Goal: Task Accomplishment & Management: Manage account settings

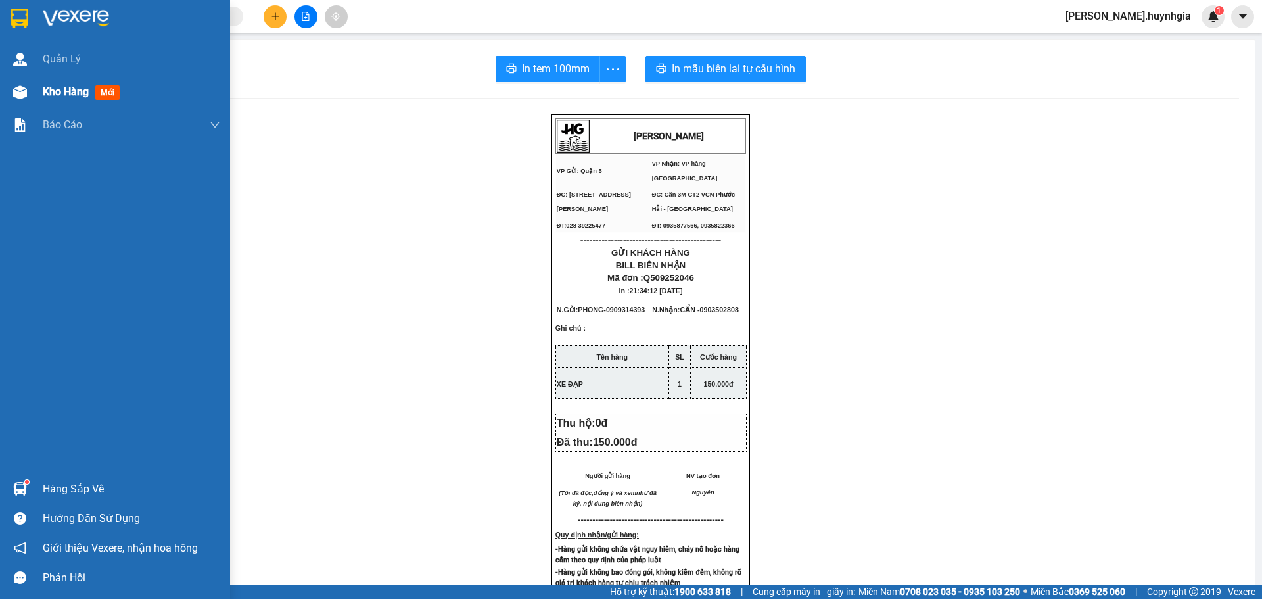
click at [80, 93] on span "Kho hàng" at bounding box center [66, 91] width 46 height 12
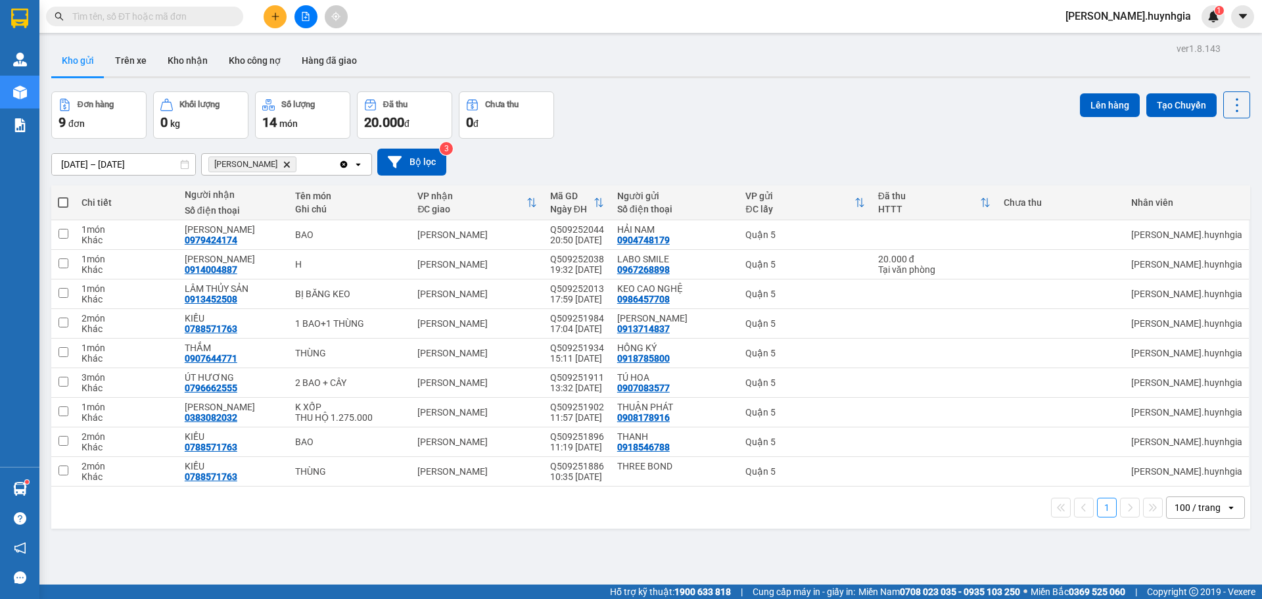
drag, startPoint x: 61, startPoint y: 200, endPoint x: 66, endPoint y: 214, distance: 14.6
click at [62, 201] on span at bounding box center [63, 202] width 11 height 11
click at [63, 196] on input "checkbox" at bounding box center [63, 196] width 0 height 0
checkbox input "true"
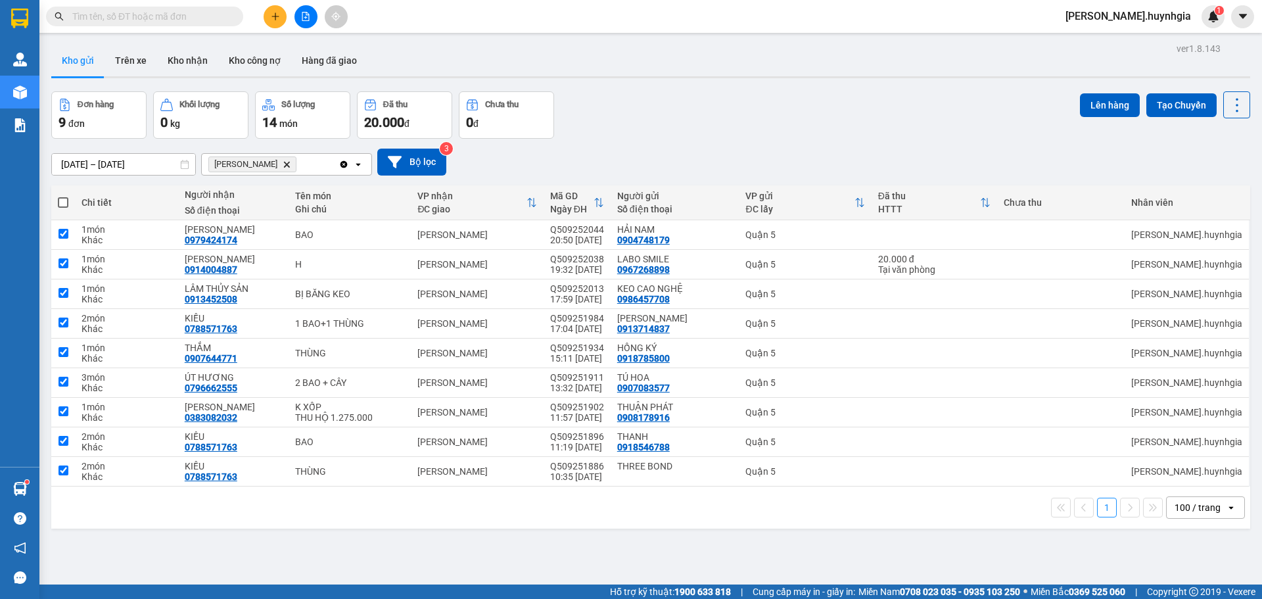
checkbox input "true"
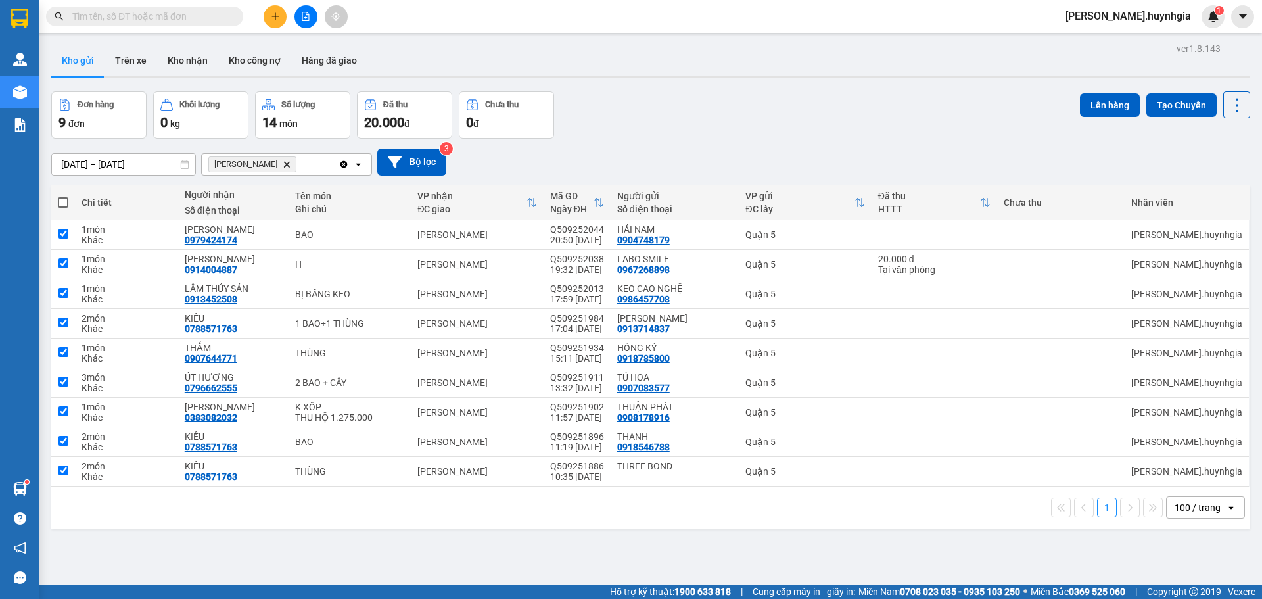
checkbox input "true"
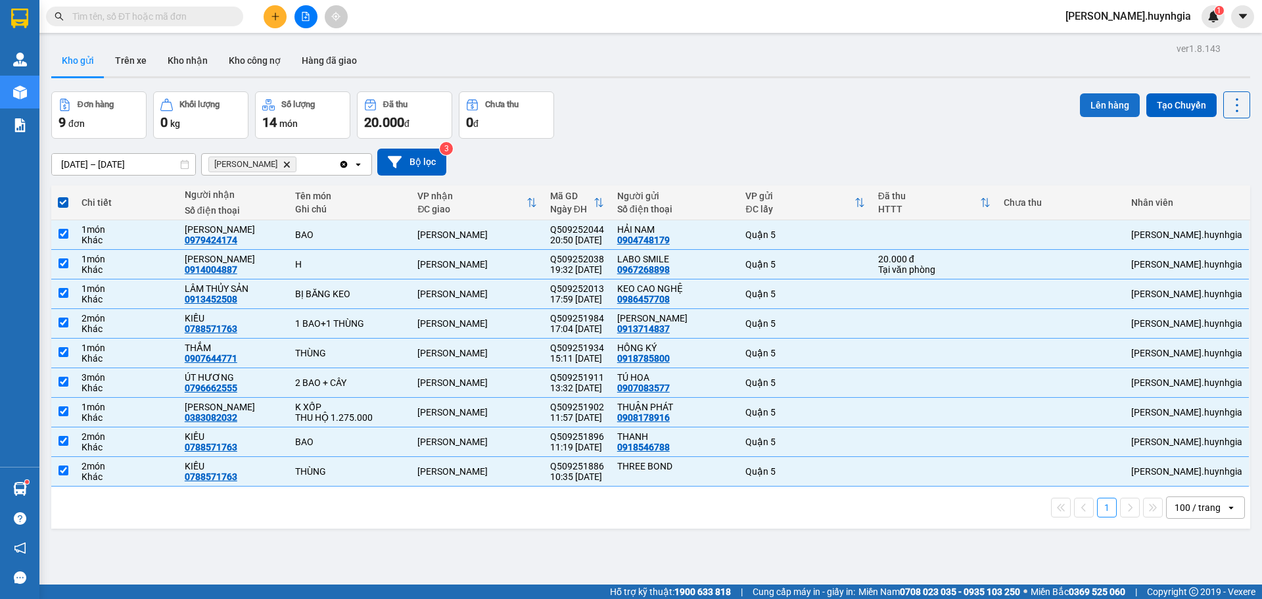
click at [1090, 102] on button "Lên hàng" at bounding box center [1110, 105] width 60 height 24
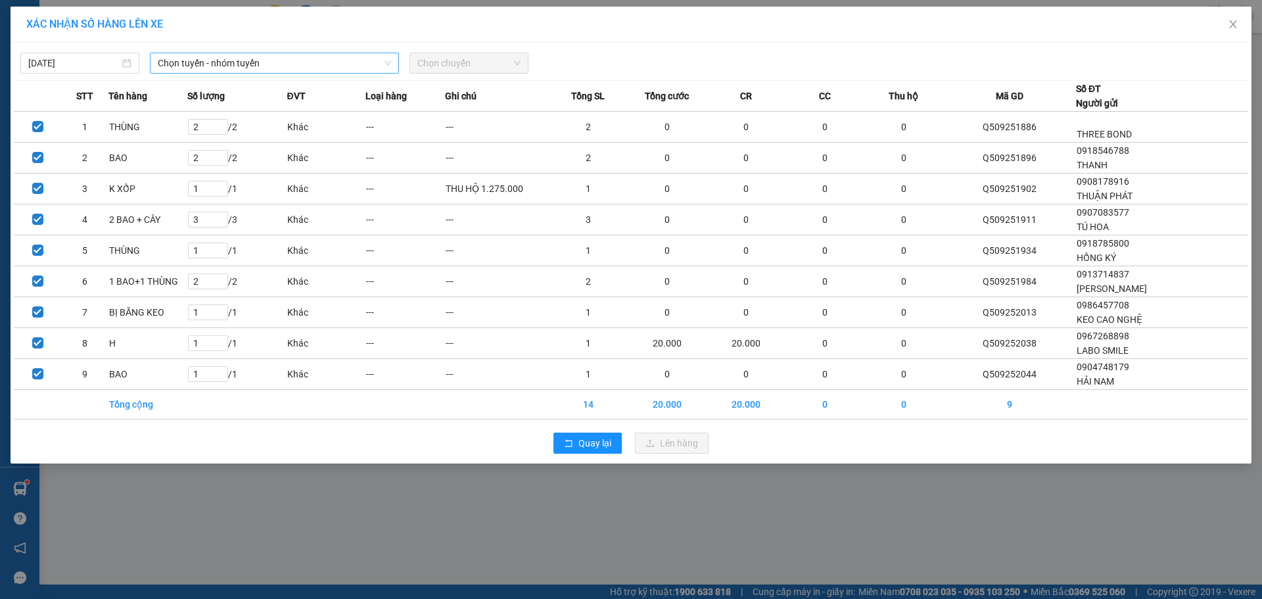
click at [292, 69] on span "Chọn tuyến - nhóm tuyến" at bounding box center [274, 63] width 233 height 20
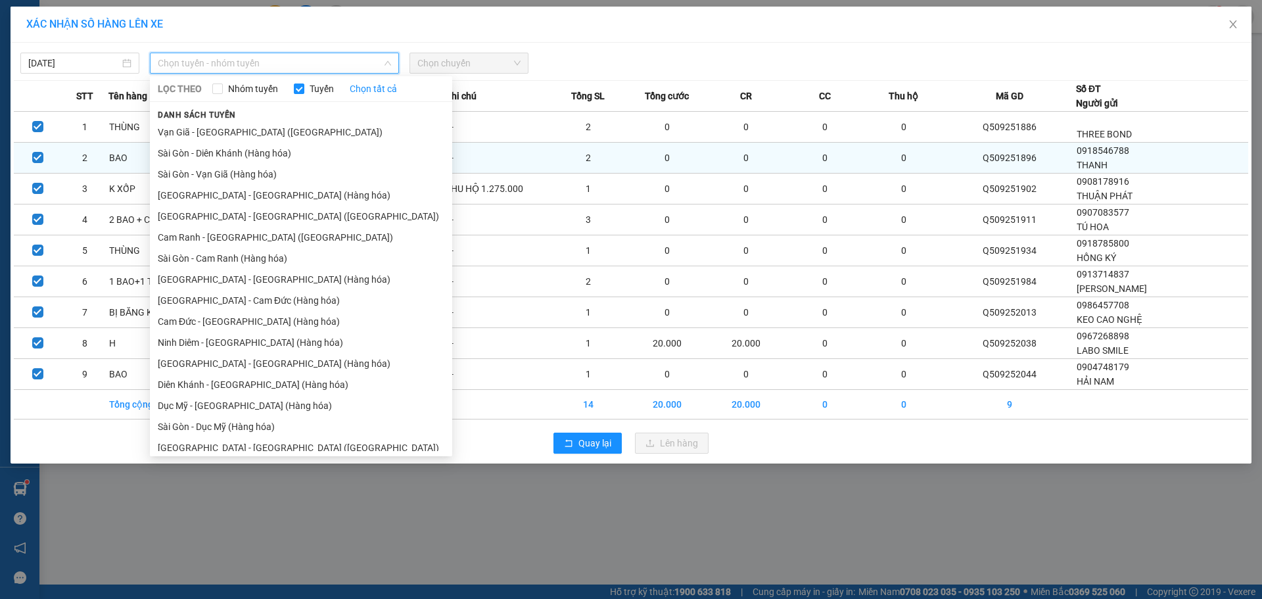
drag, startPoint x: 251, startPoint y: 153, endPoint x: 364, endPoint y: 166, distance: 113.1
click at [255, 155] on li "Sài Gòn - Diên Khánh (Hàng hóa)" at bounding box center [301, 153] width 302 height 21
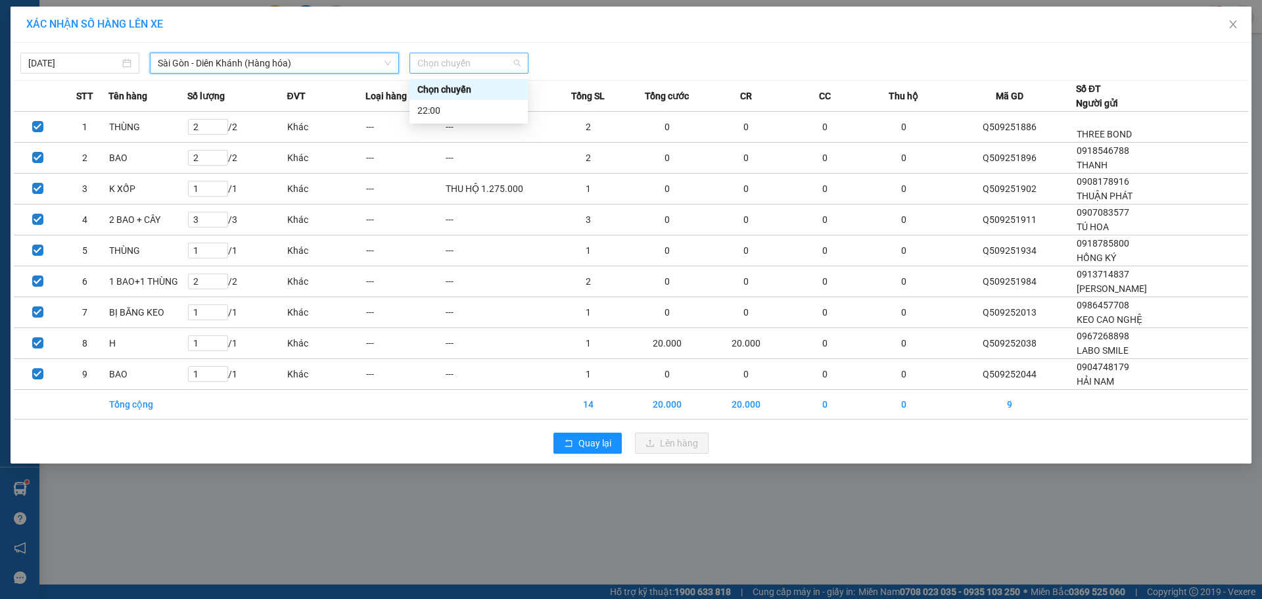
drag, startPoint x: 491, startPoint y: 68, endPoint x: 499, endPoint y: 69, distance: 8.0
click at [496, 68] on span "Chọn chuyến" at bounding box center [469, 63] width 103 height 20
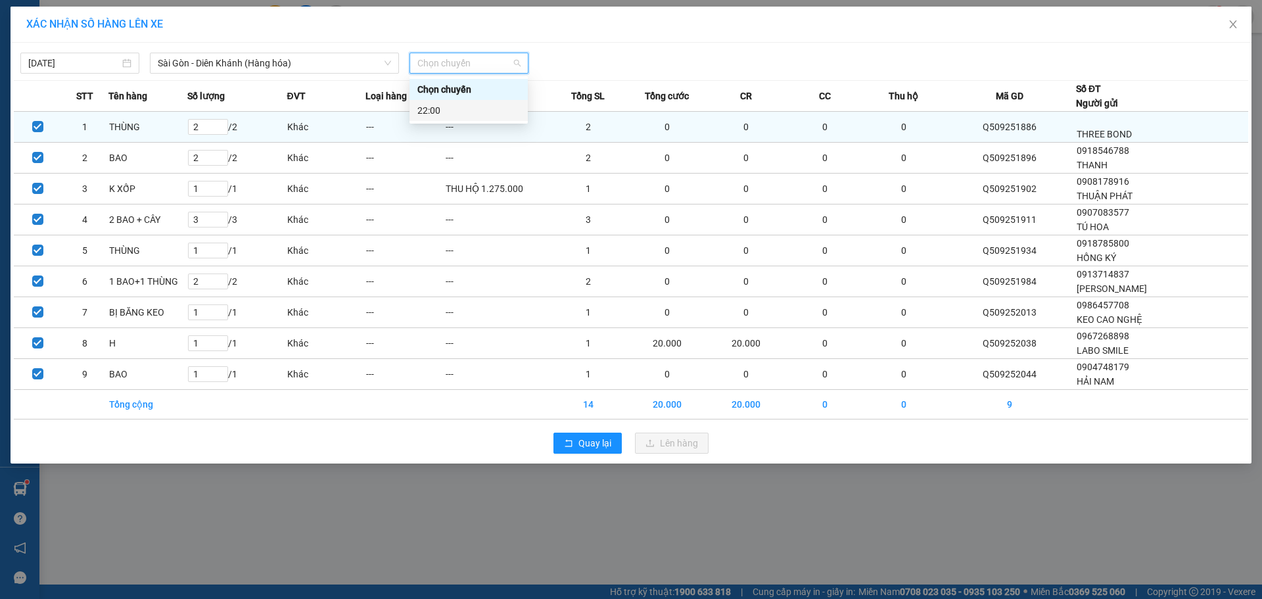
drag, startPoint x: 492, startPoint y: 111, endPoint x: 586, endPoint y: 146, distance: 100.3
click at [494, 112] on div "22:00" at bounding box center [469, 110] width 103 height 14
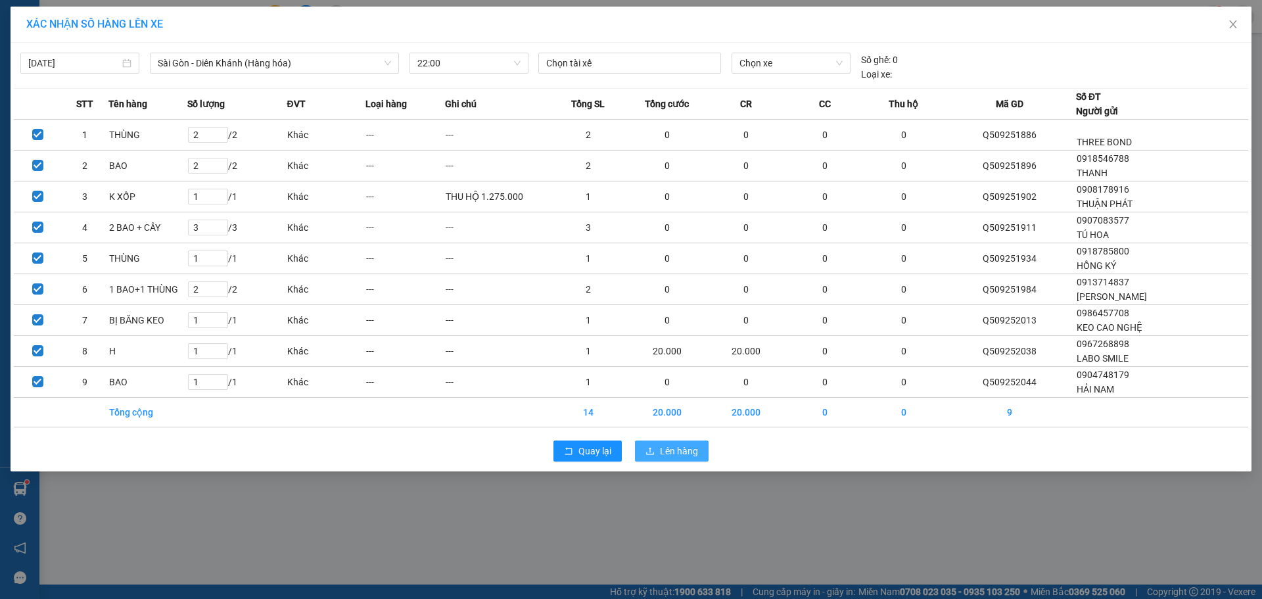
drag, startPoint x: 658, startPoint y: 449, endPoint x: 664, endPoint y: 443, distance: 8.8
click at [663, 447] on button "Lên hàng" at bounding box center [672, 451] width 74 height 21
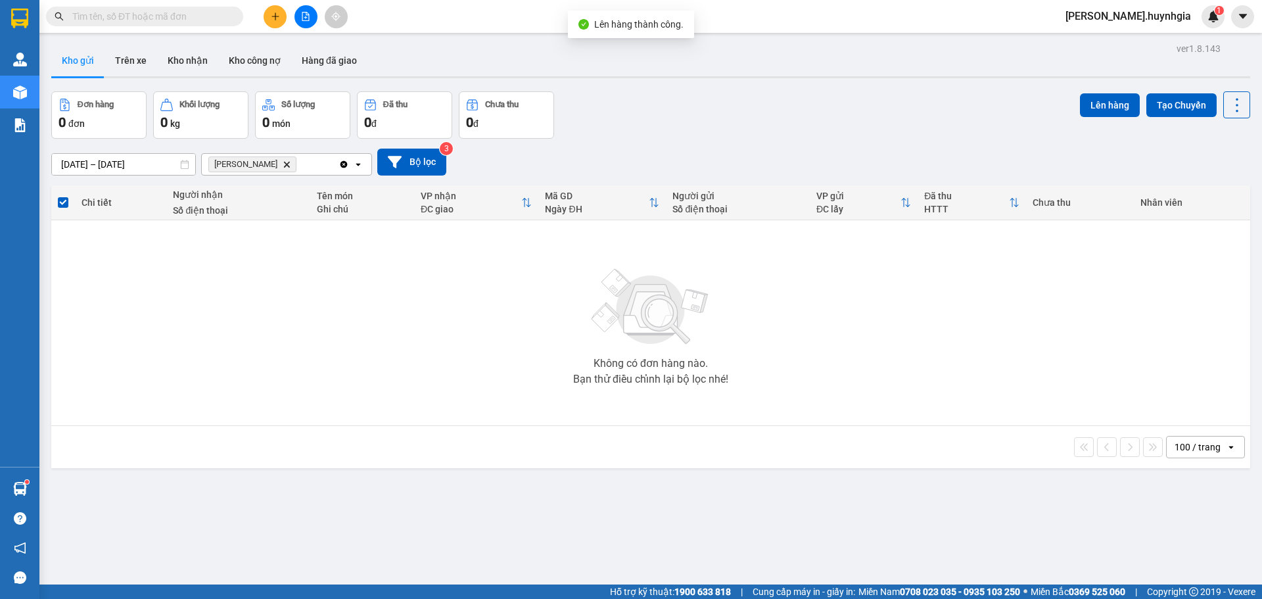
drag, startPoint x: 266, startPoint y: 164, endPoint x: 283, endPoint y: 228, distance: 66.7
click at [284, 164] on icon "Diên Khánh, close by backspace" at bounding box center [287, 164] width 6 height 6
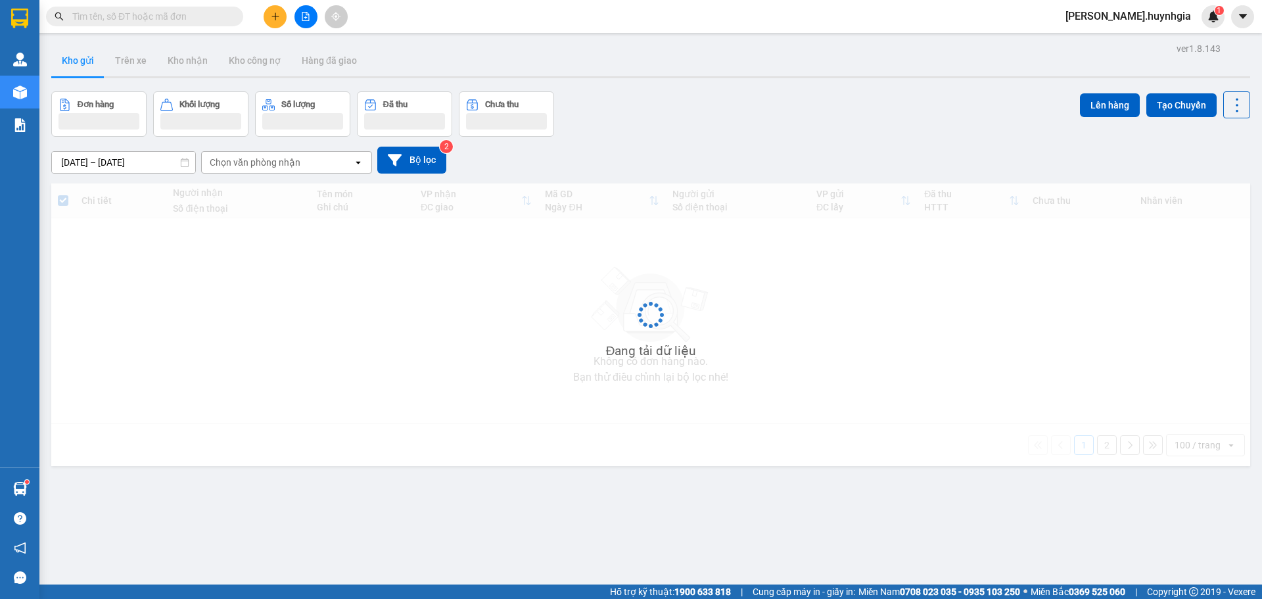
click at [319, 170] on div "Chọn văn phòng nhận" at bounding box center [277, 162] width 151 height 21
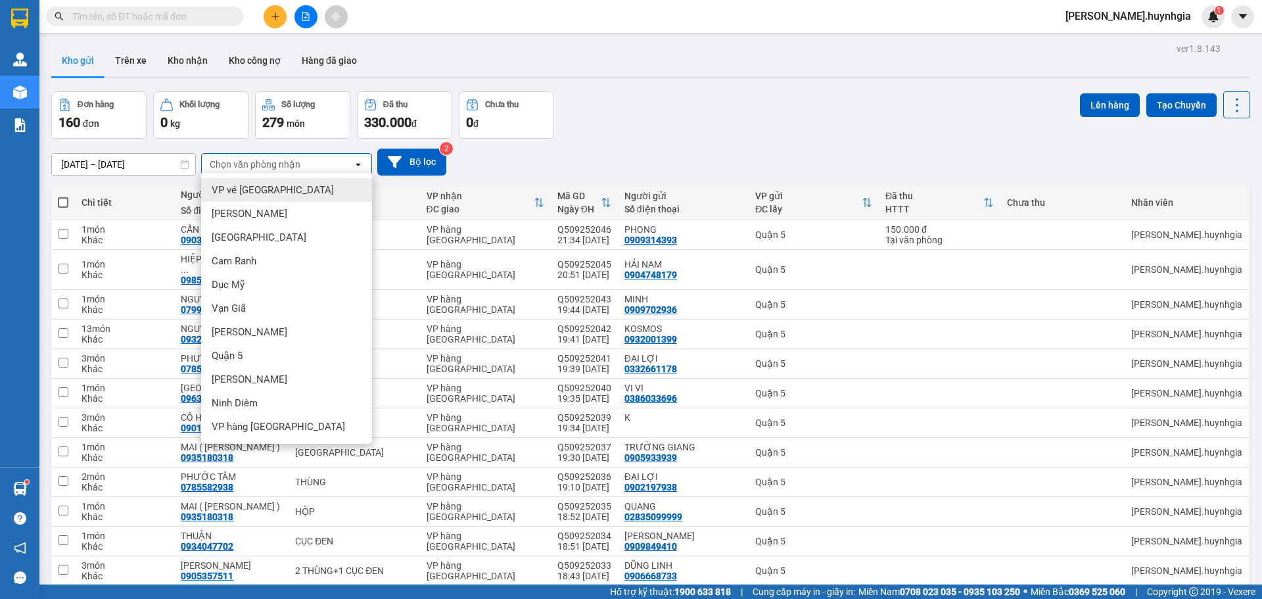
drag, startPoint x: 331, startPoint y: 168, endPoint x: 475, endPoint y: 259, distance: 169.6
click at [333, 168] on div "Chọn văn phòng nhận" at bounding box center [277, 164] width 151 height 21
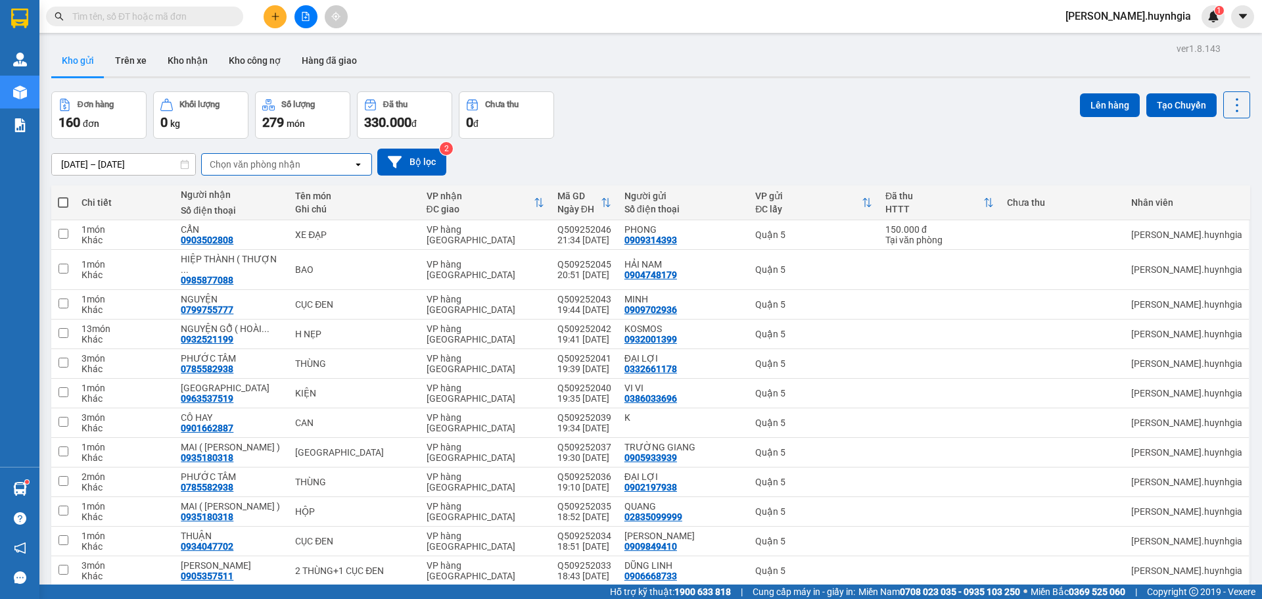
drag, startPoint x: 324, startPoint y: 164, endPoint x: 331, endPoint y: 168, distance: 7.4
click at [325, 166] on div "Chọn văn phòng nhận" at bounding box center [277, 164] width 151 height 21
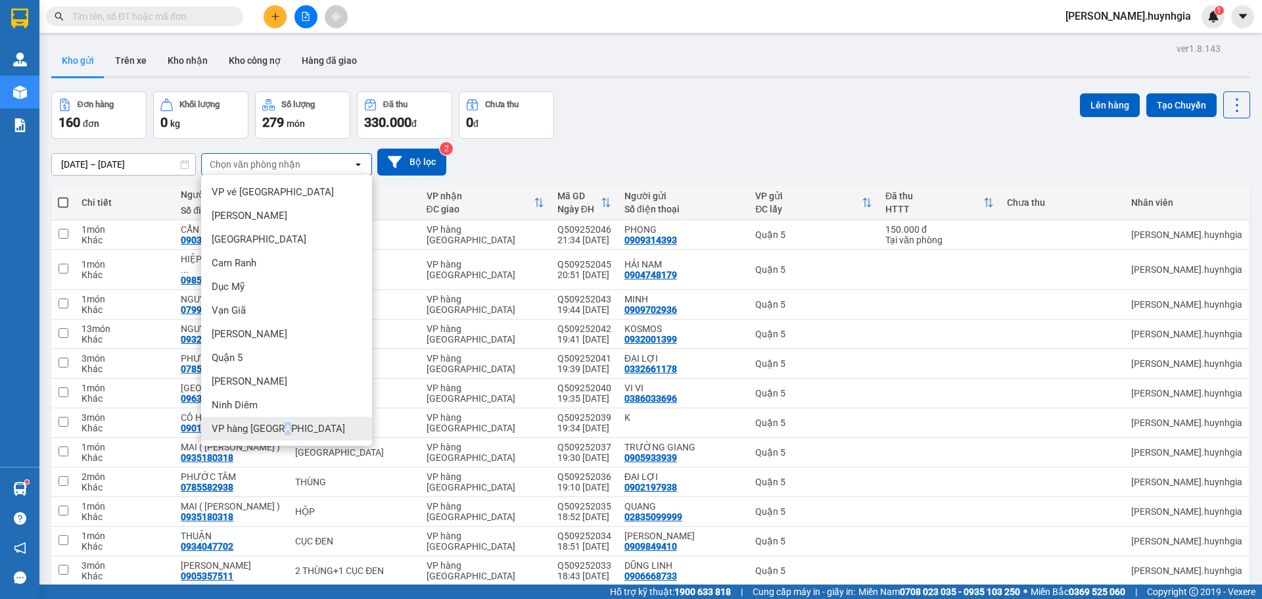
click at [290, 433] on span "VP hàng [GEOGRAPHIC_DATA]" at bounding box center [278, 428] width 133 height 13
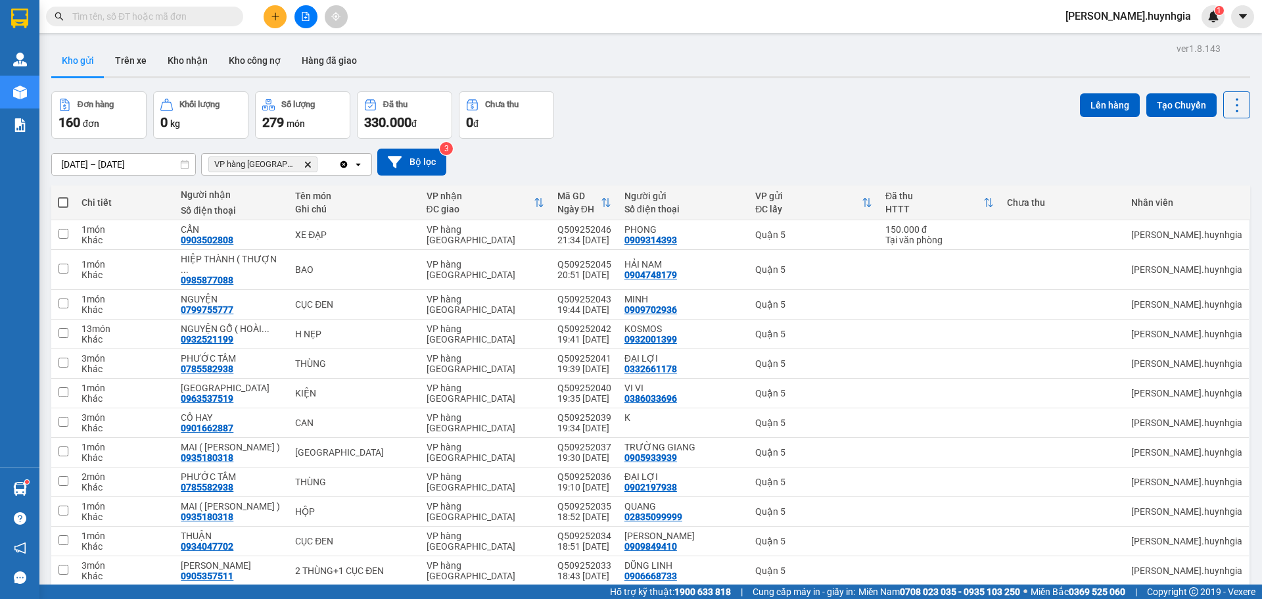
drag, startPoint x: 63, startPoint y: 206, endPoint x: 107, endPoint y: 241, distance: 56.2
click at [63, 205] on span at bounding box center [63, 202] width 11 height 11
click at [63, 196] on input "checkbox" at bounding box center [63, 196] width 0 height 0
checkbox input "true"
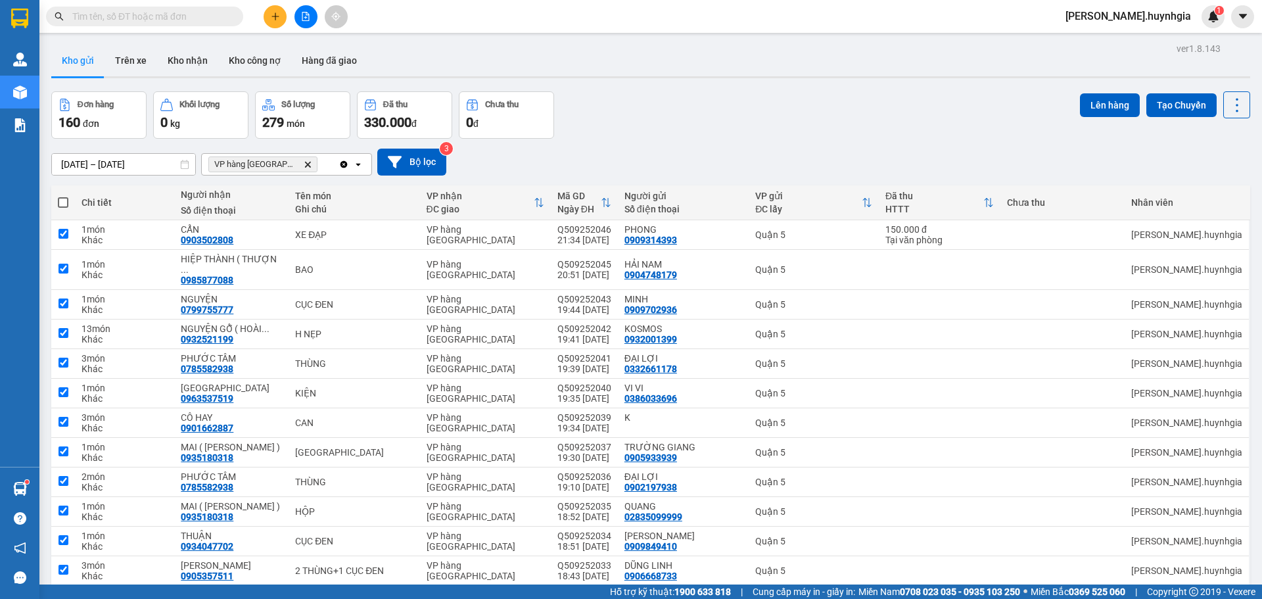
checkbox input "true"
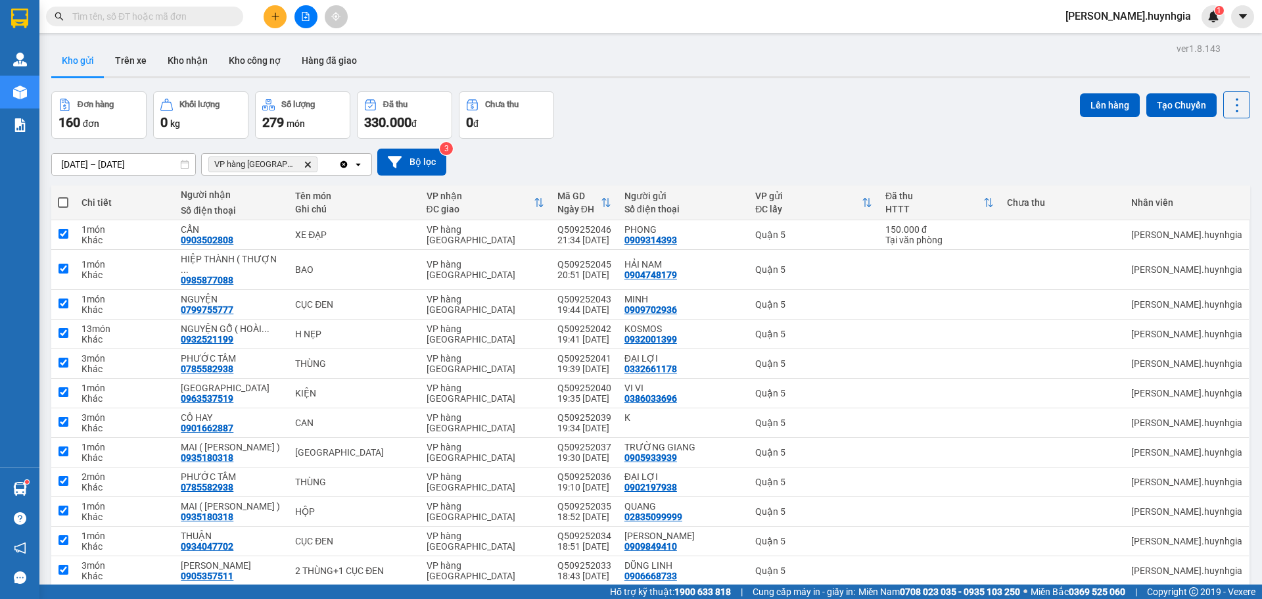
checkbox input "true"
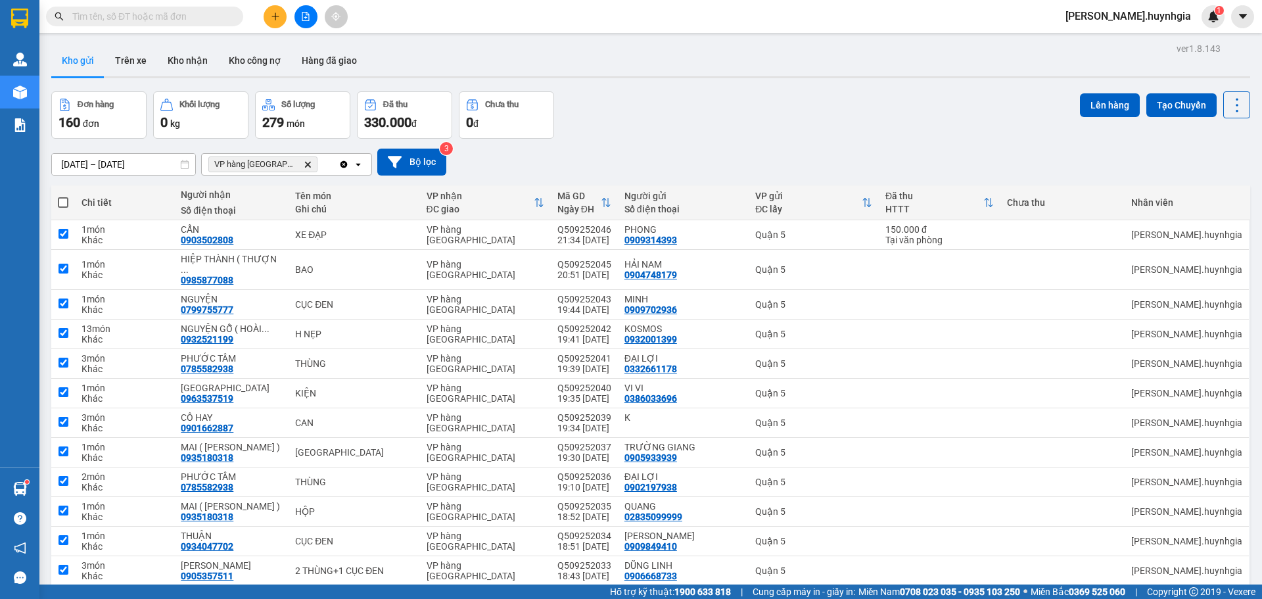
checkbox input "true"
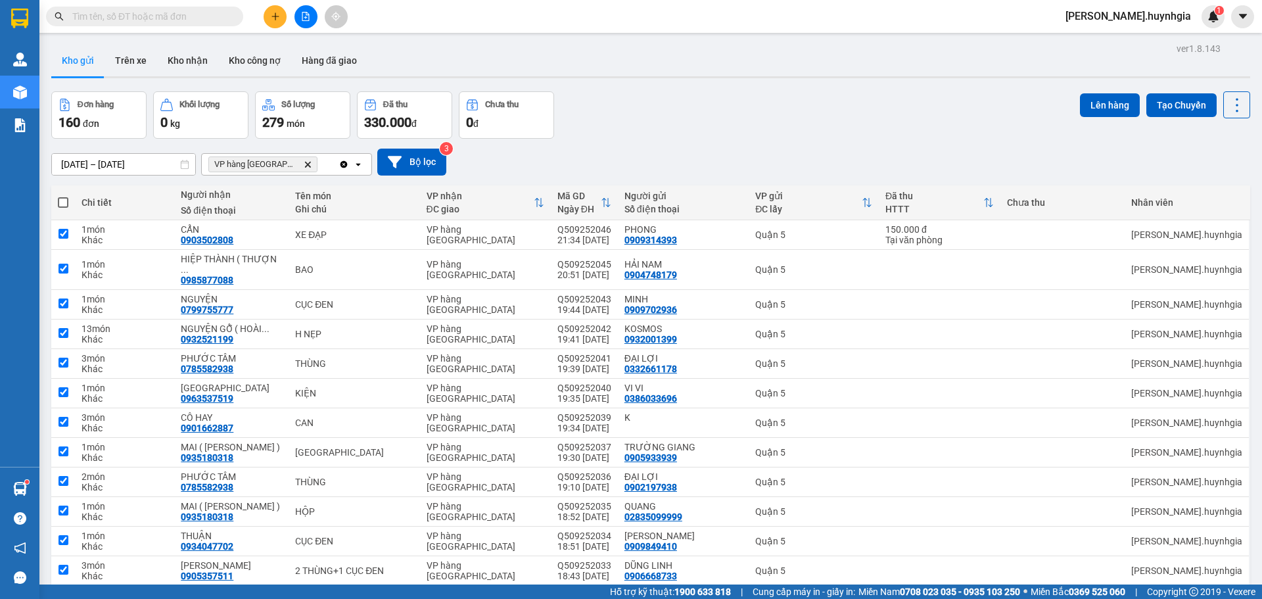
checkbox input "true"
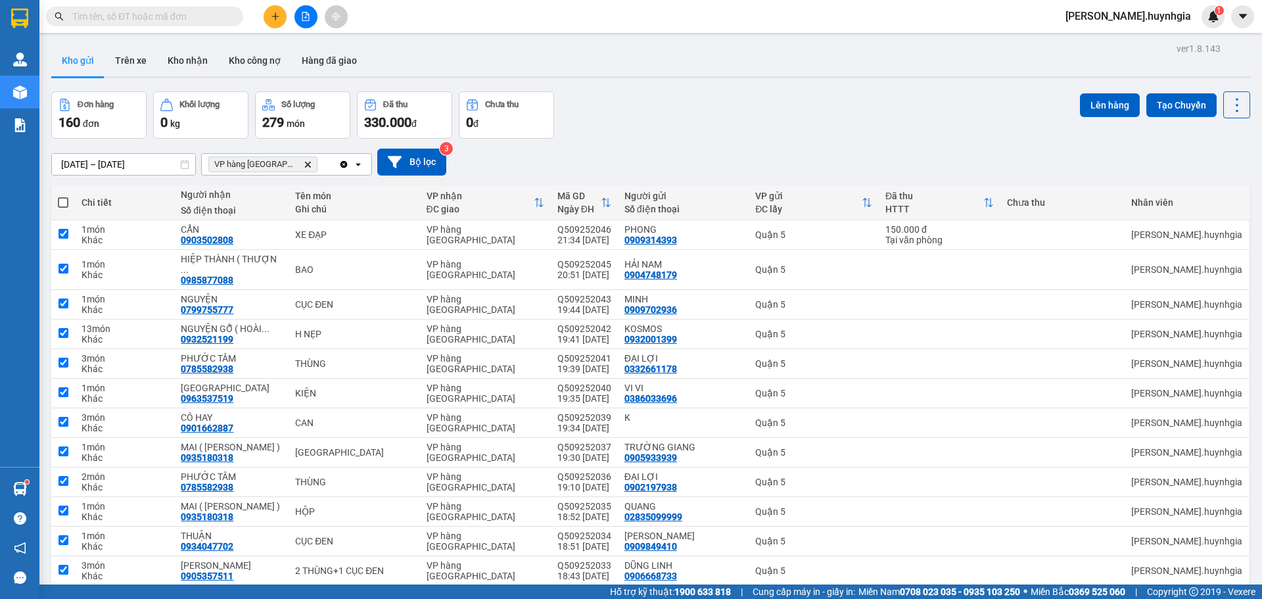
checkbox input "true"
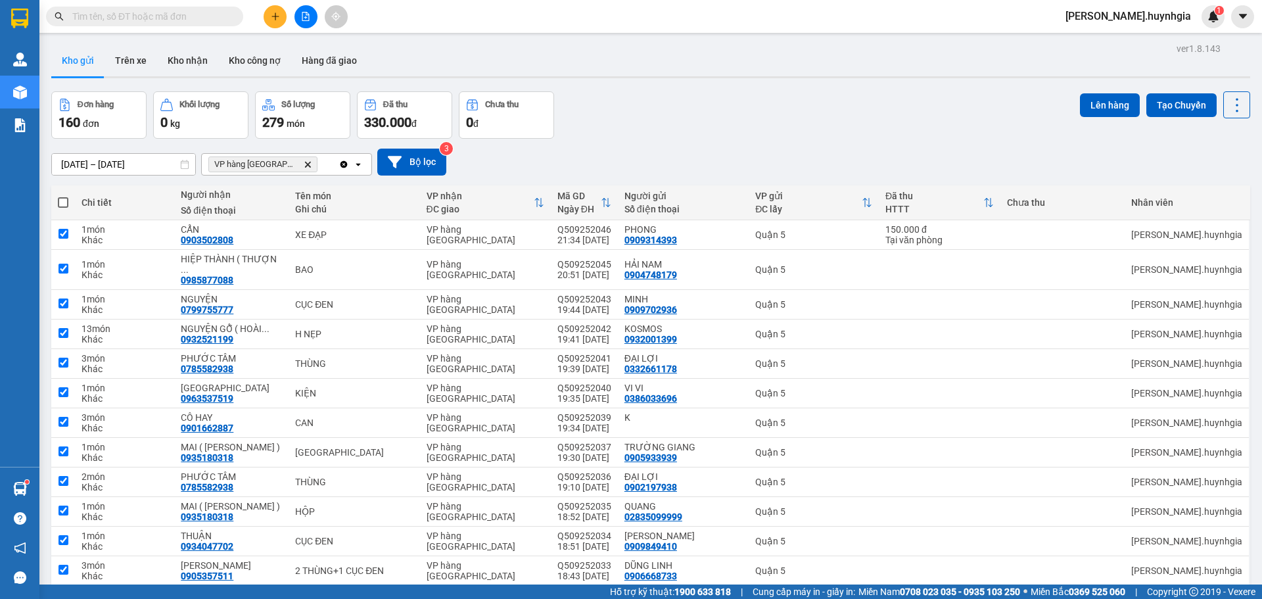
checkbox input "true"
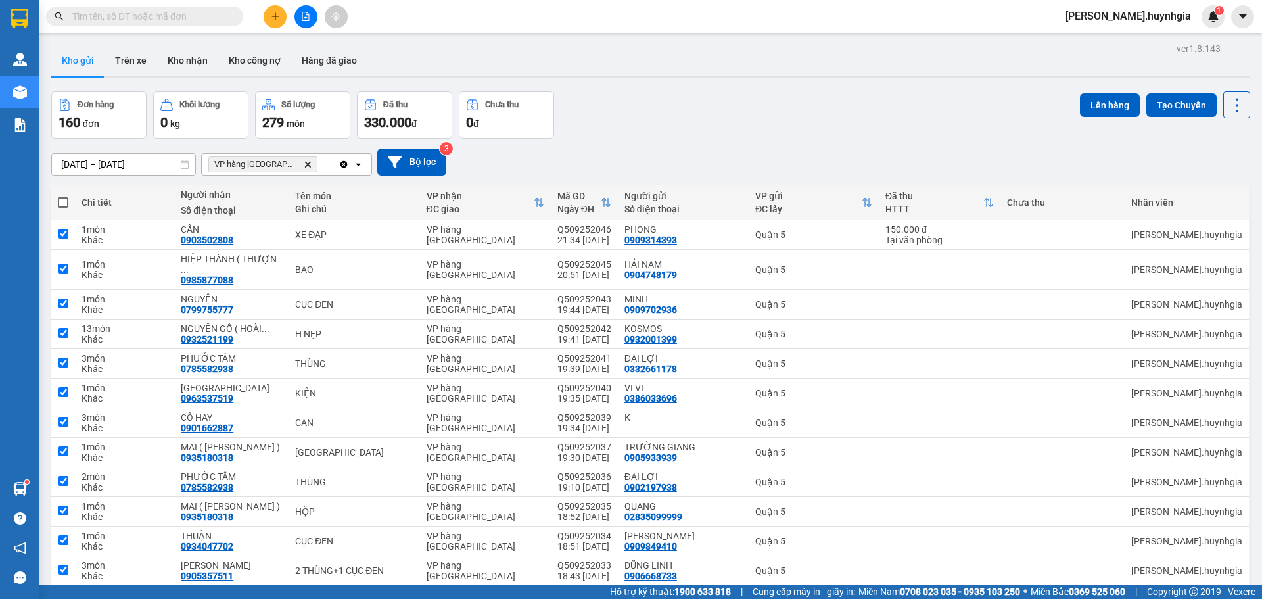
checkbox input "true"
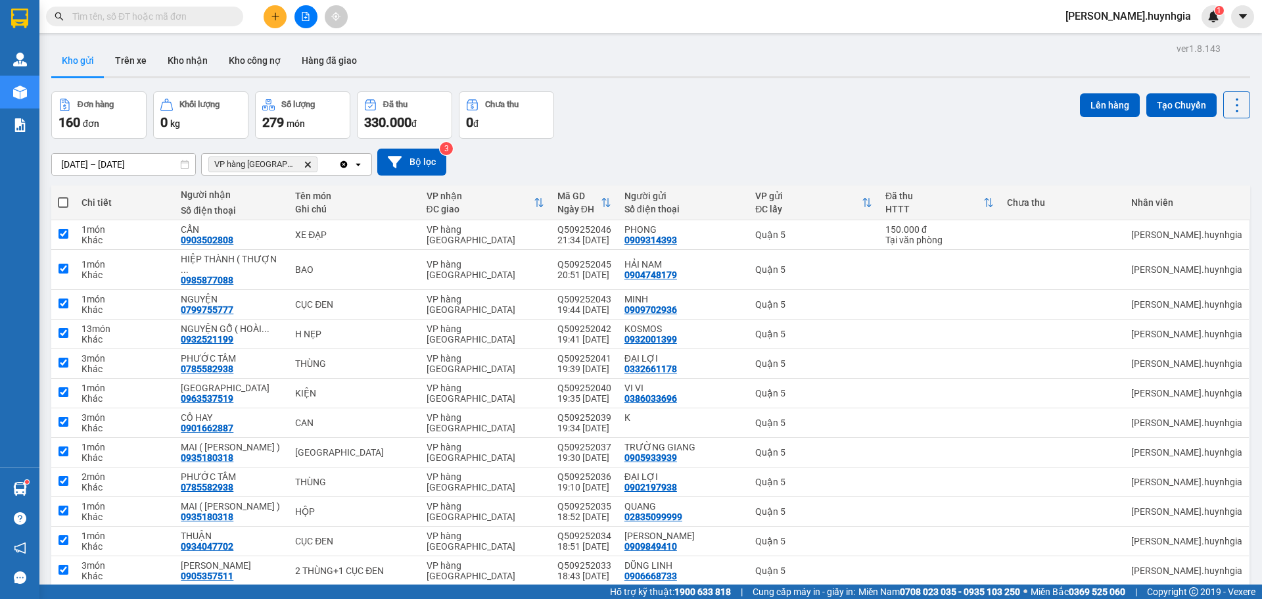
checkbox input "true"
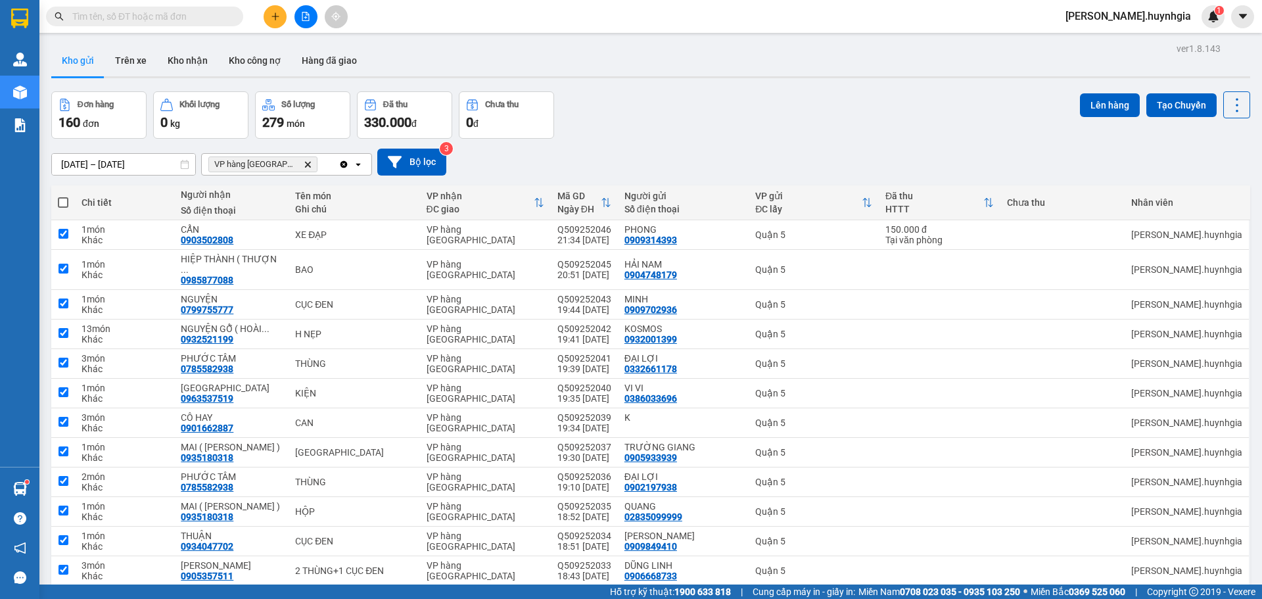
checkbox input "true"
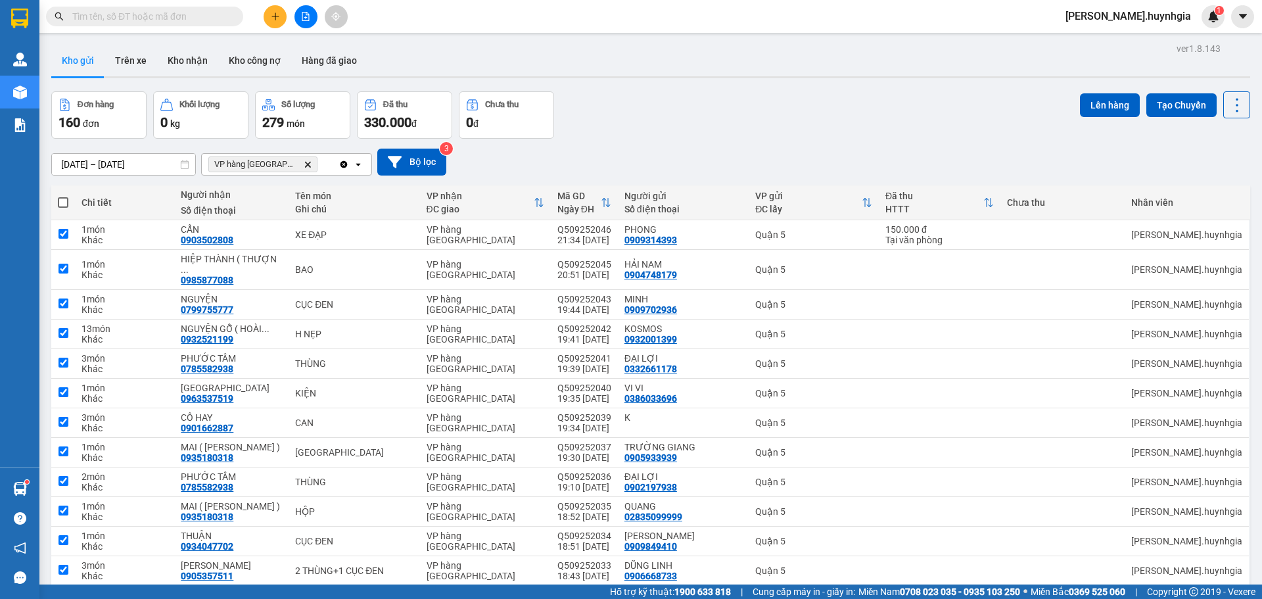
checkbox input "true"
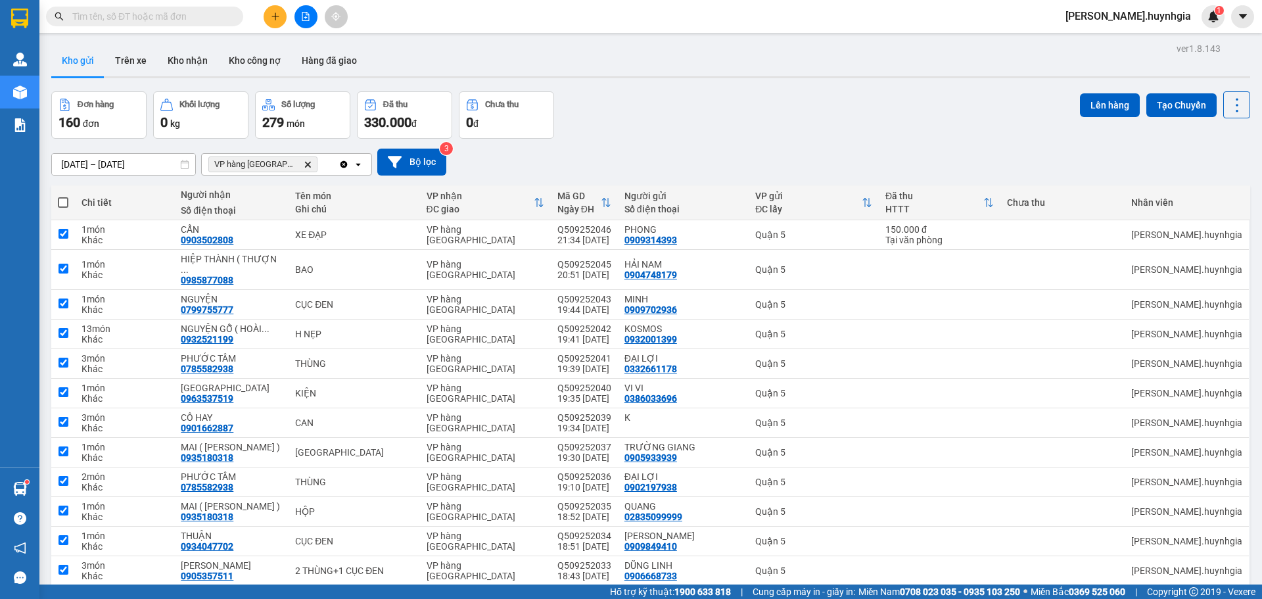
checkbox input "true"
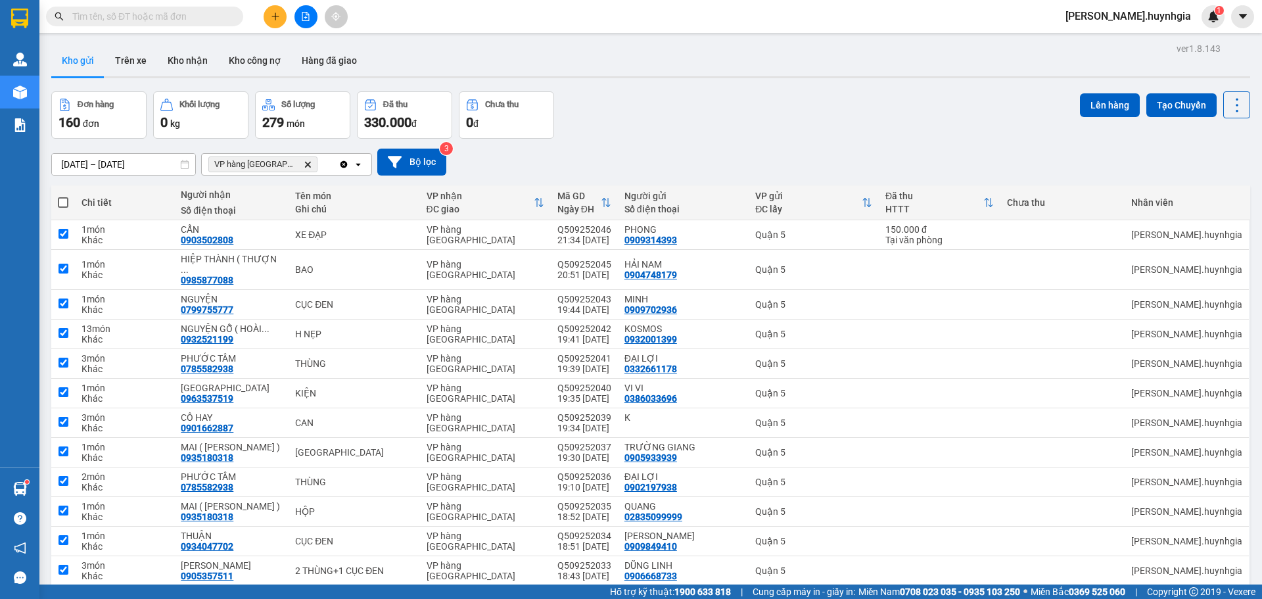
checkbox input "true"
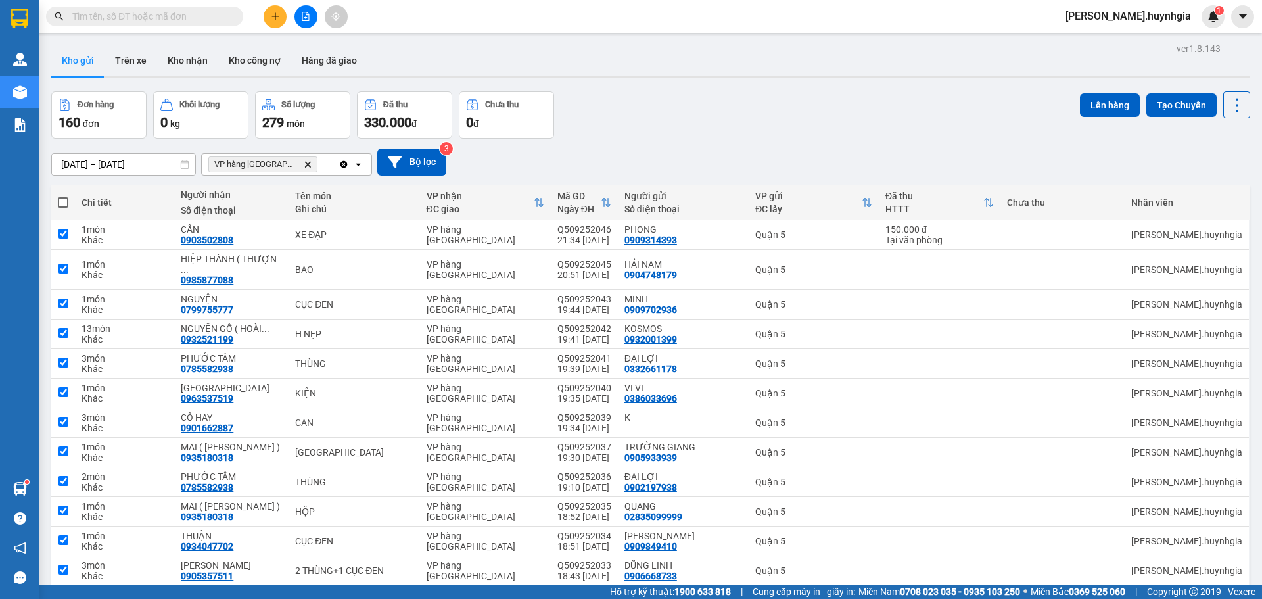
checkbox input "true"
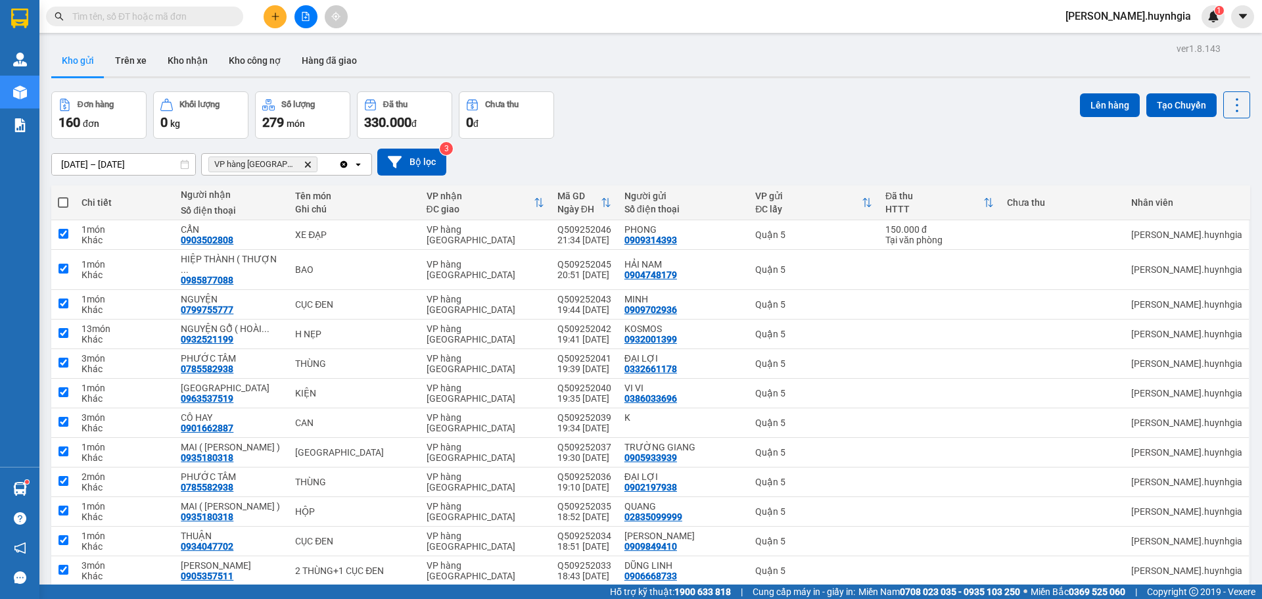
checkbox input "true"
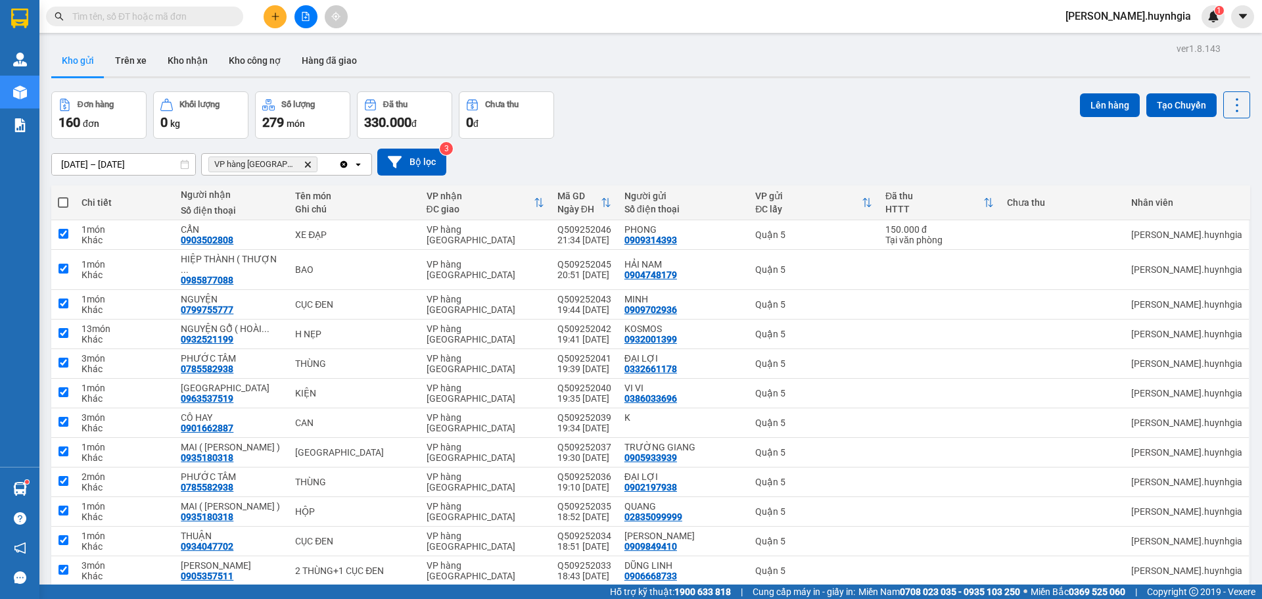
checkbox input "true"
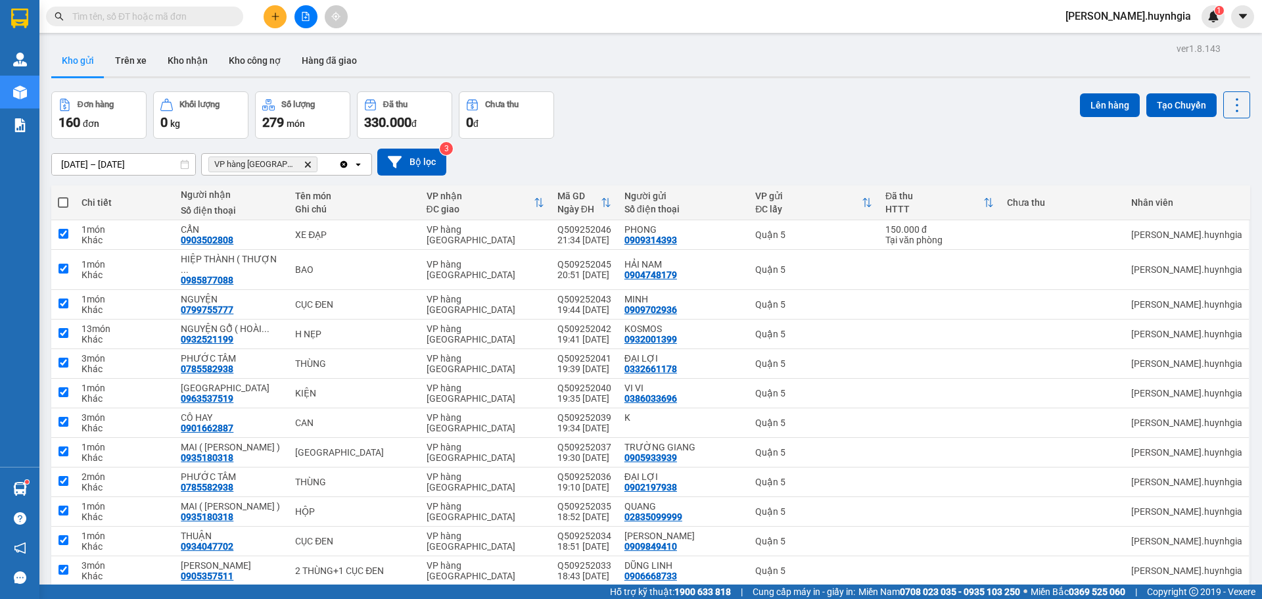
checkbox input "true"
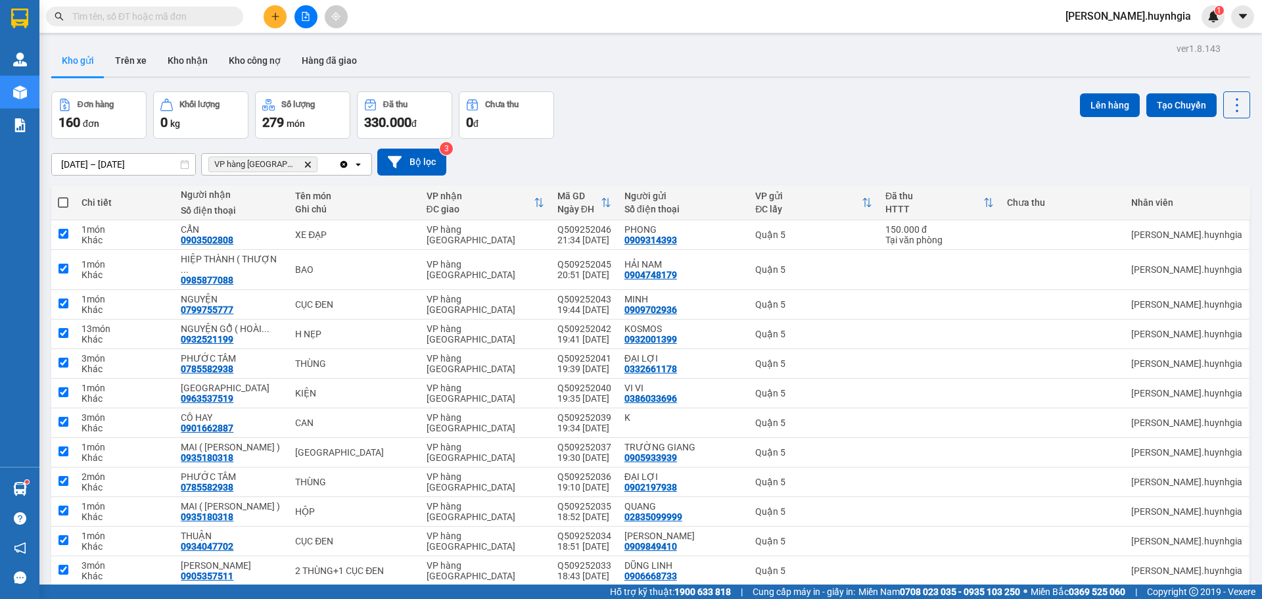
checkbox input "true"
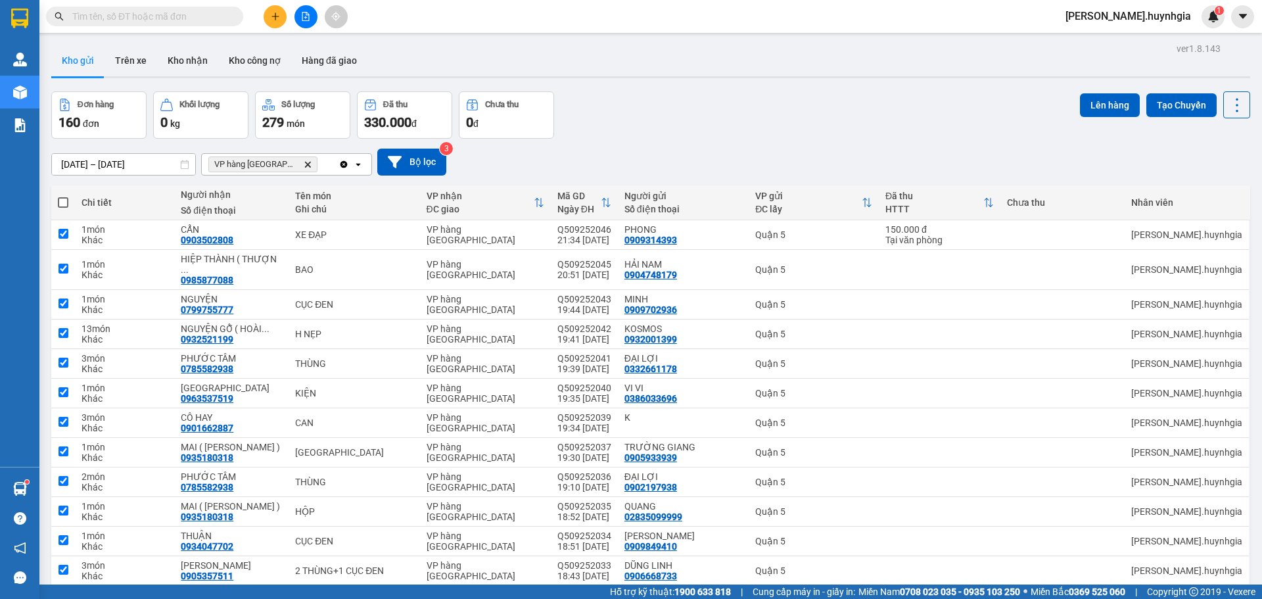
checkbox input "true"
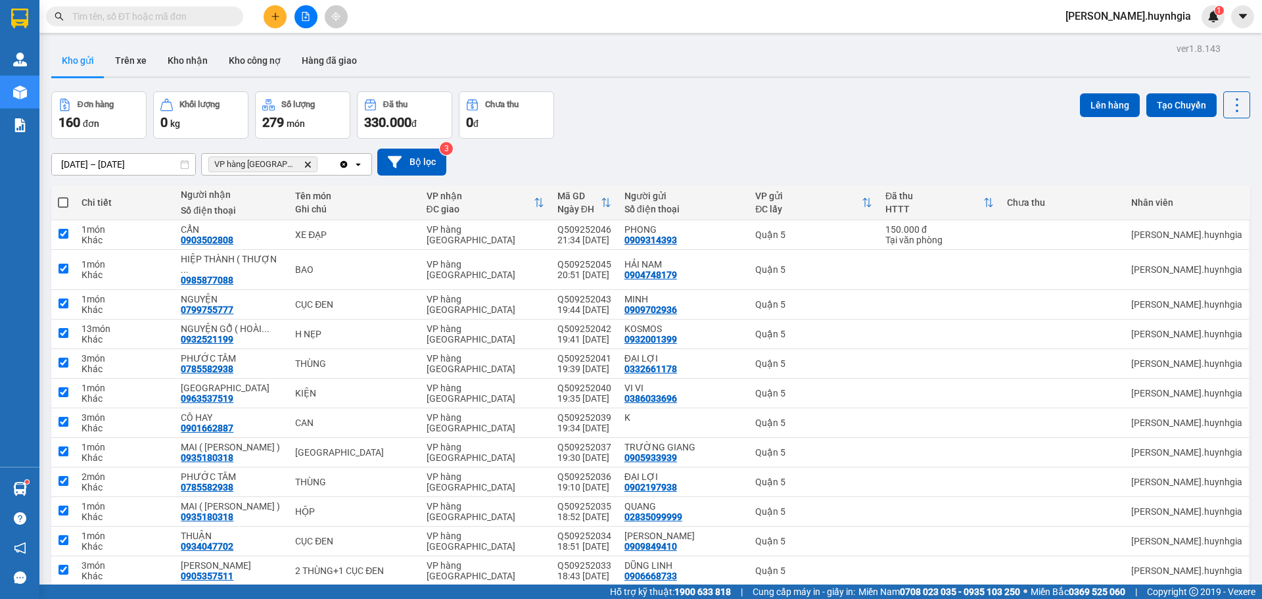
checkbox input "true"
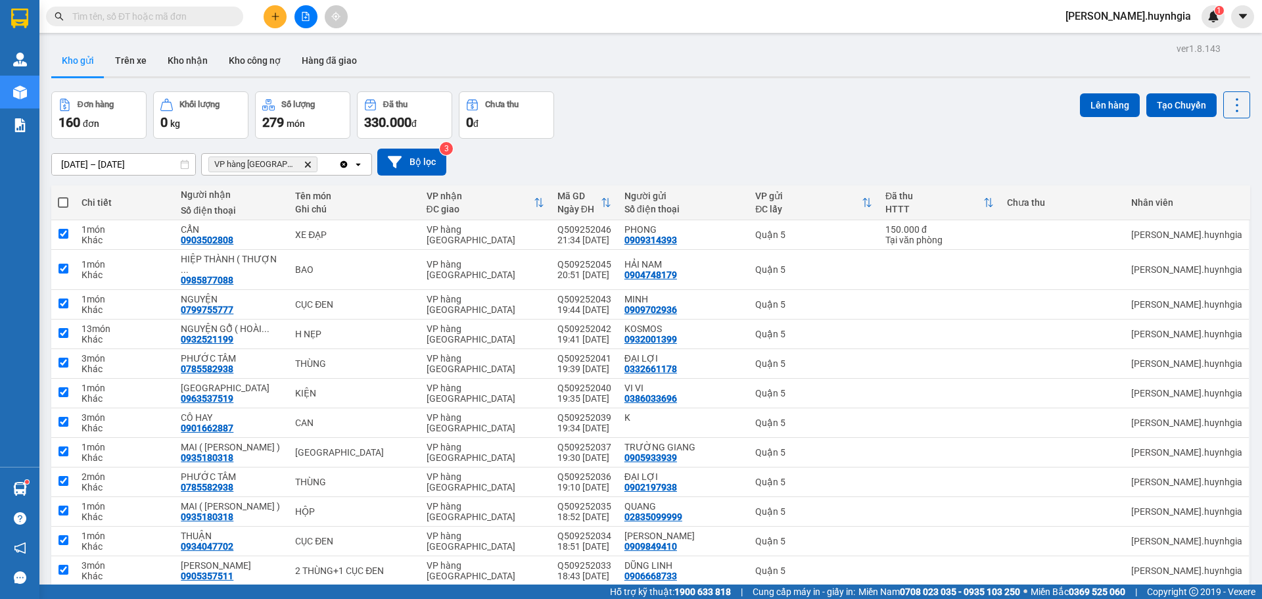
checkbox input "true"
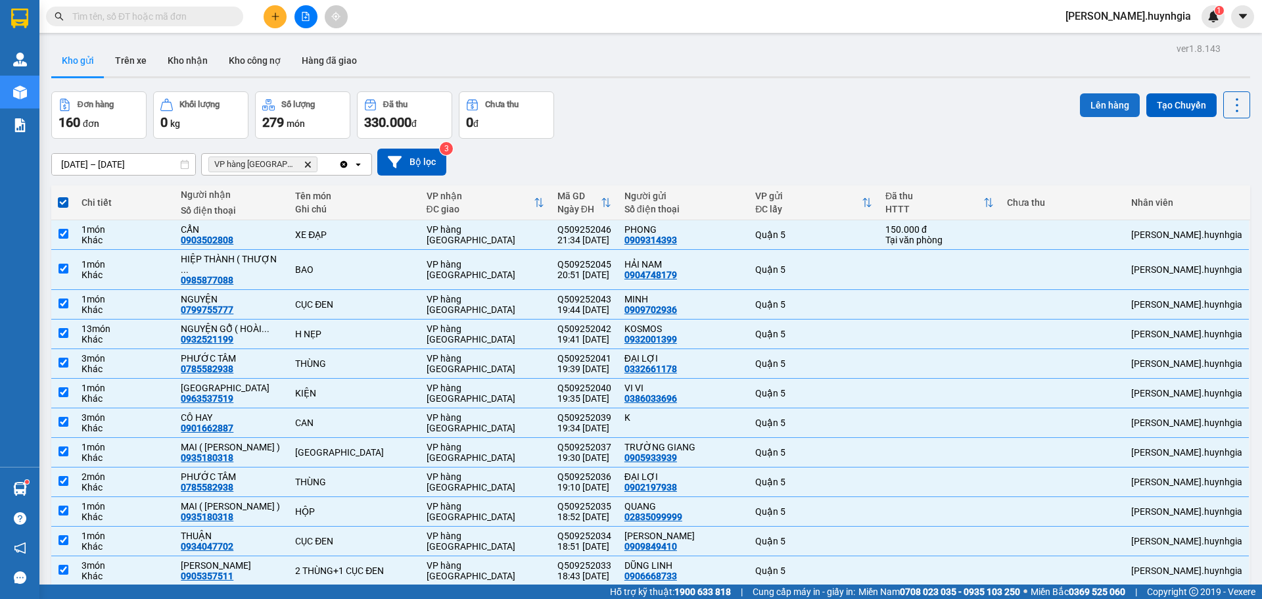
click at [1108, 105] on button "Lên hàng" at bounding box center [1110, 105] width 60 height 24
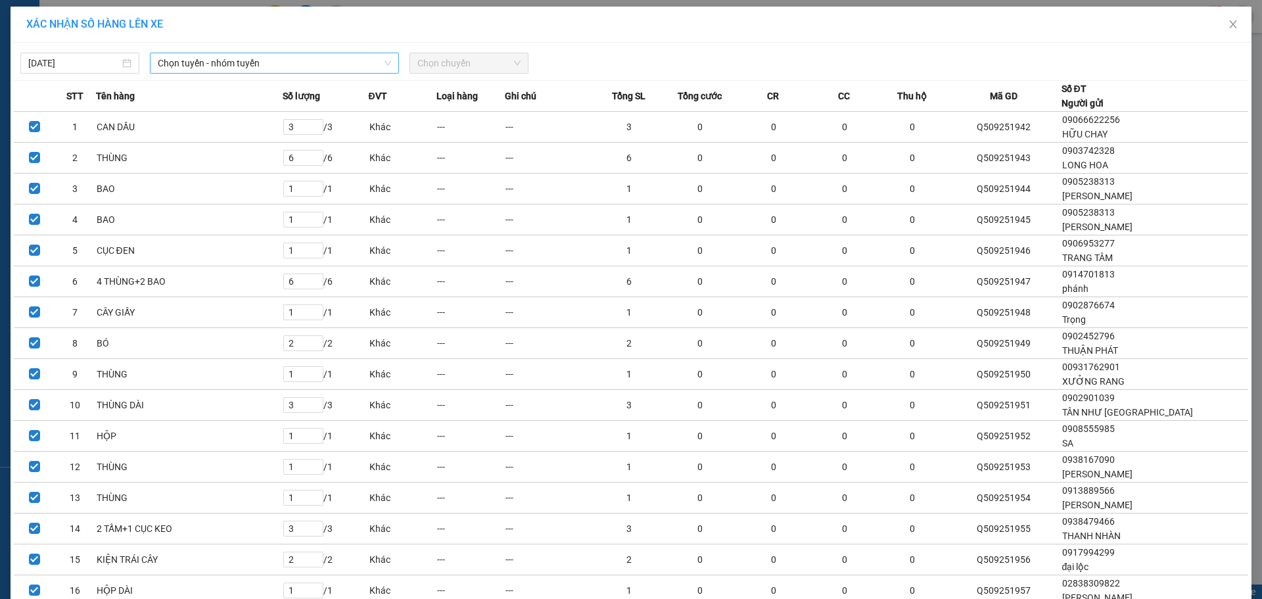
click at [300, 69] on span "Chọn tuyến - nhóm tuyến" at bounding box center [274, 63] width 233 height 20
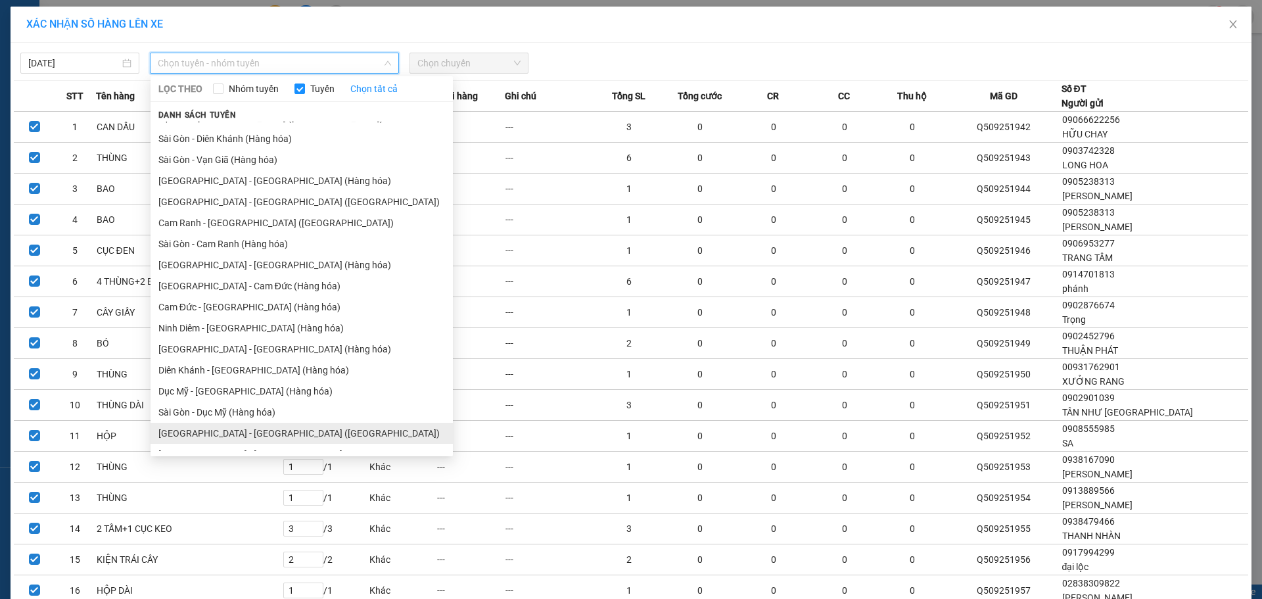
scroll to position [28, 0]
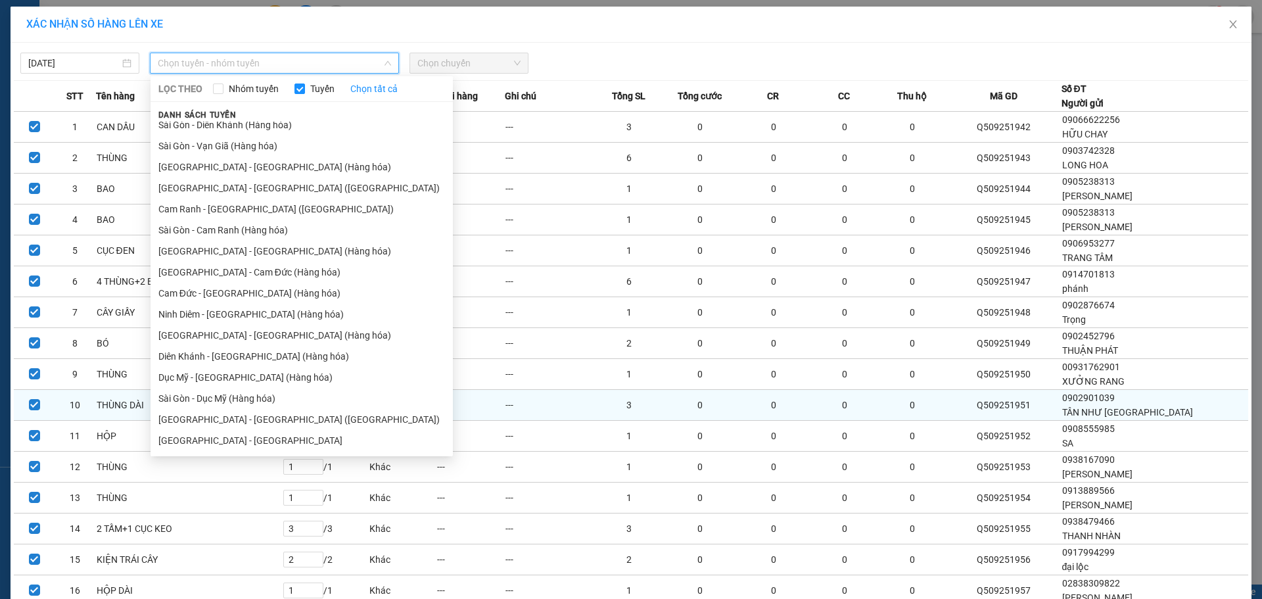
drag, startPoint x: 239, startPoint y: 421, endPoint x: 345, endPoint y: 405, distance: 107.8
click at [236, 424] on li "[GEOGRAPHIC_DATA] - [GEOGRAPHIC_DATA] ([GEOGRAPHIC_DATA])" at bounding box center [302, 419] width 302 height 21
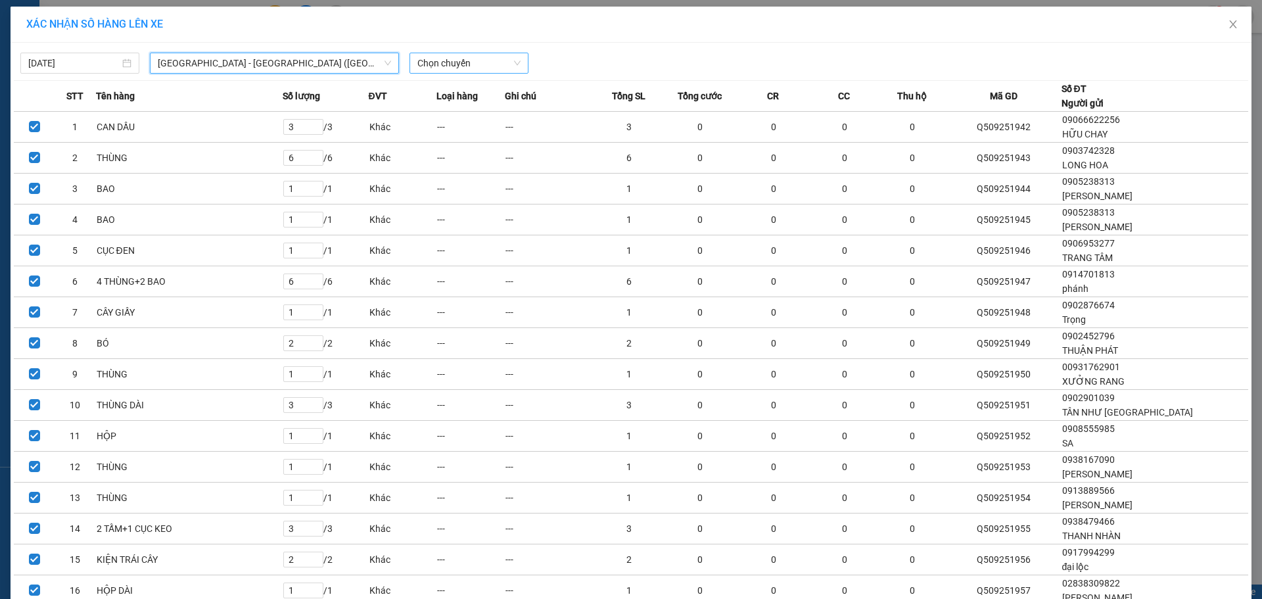
click at [461, 66] on span "Chọn chuyến" at bounding box center [469, 63] width 103 height 20
click at [464, 114] on div "22:00" at bounding box center [464, 110] width 103 height 14
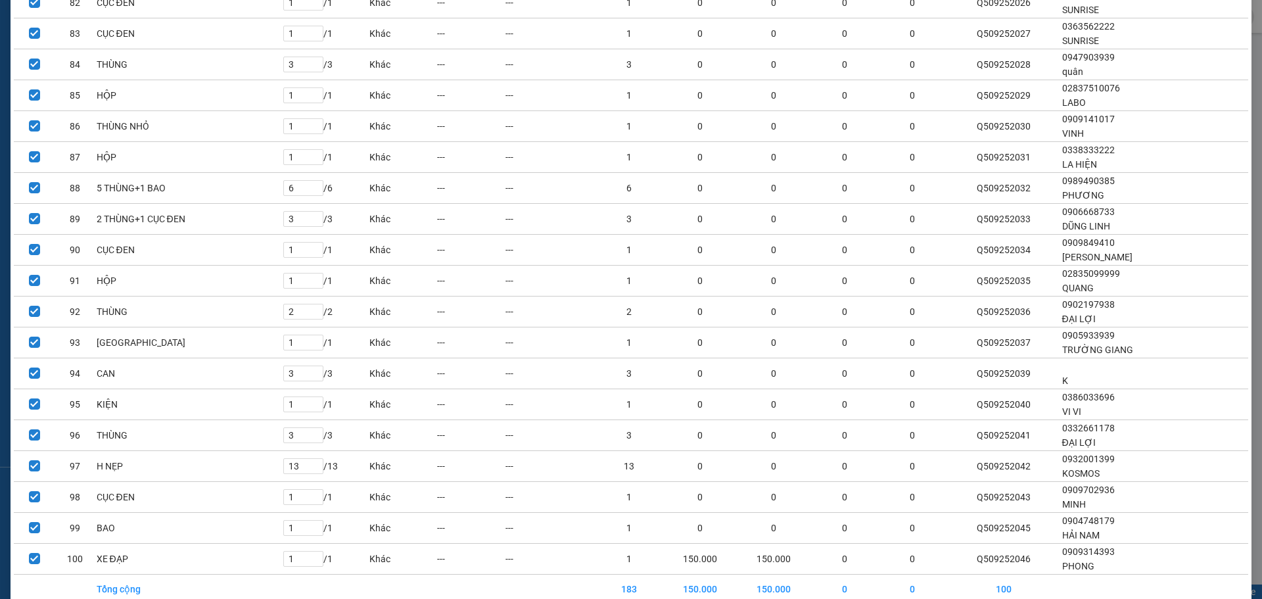
scroll to position [2700, 0]
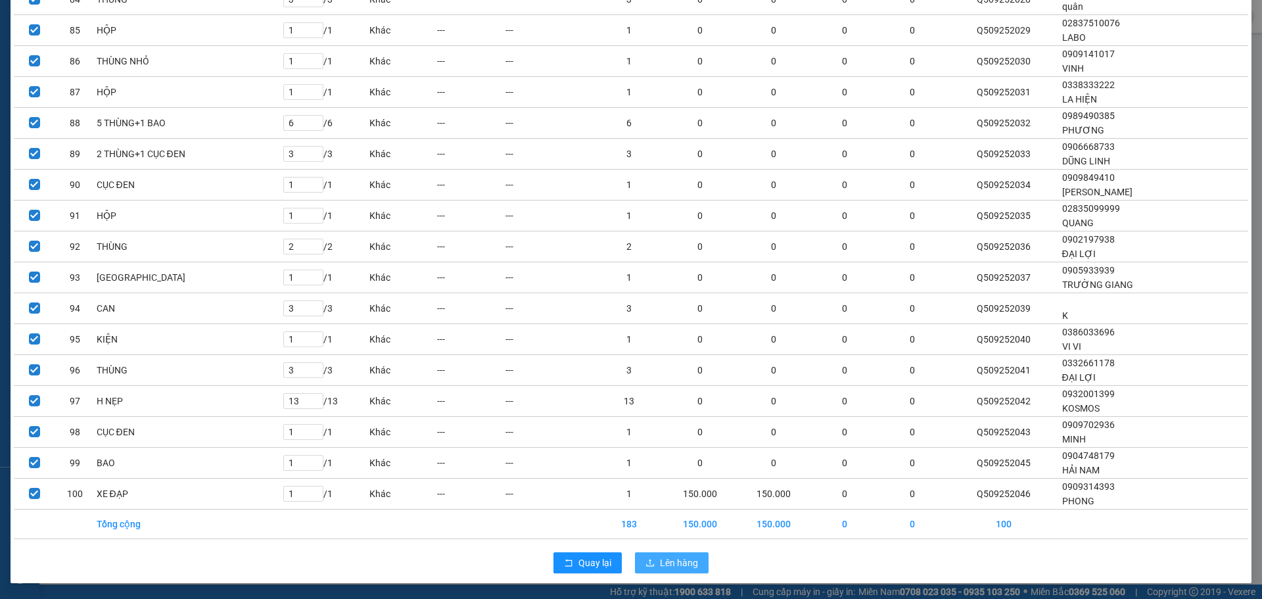
click at [660, 565] on span "Lên hàng" at bounding box center [679, 563] width 38 height 14
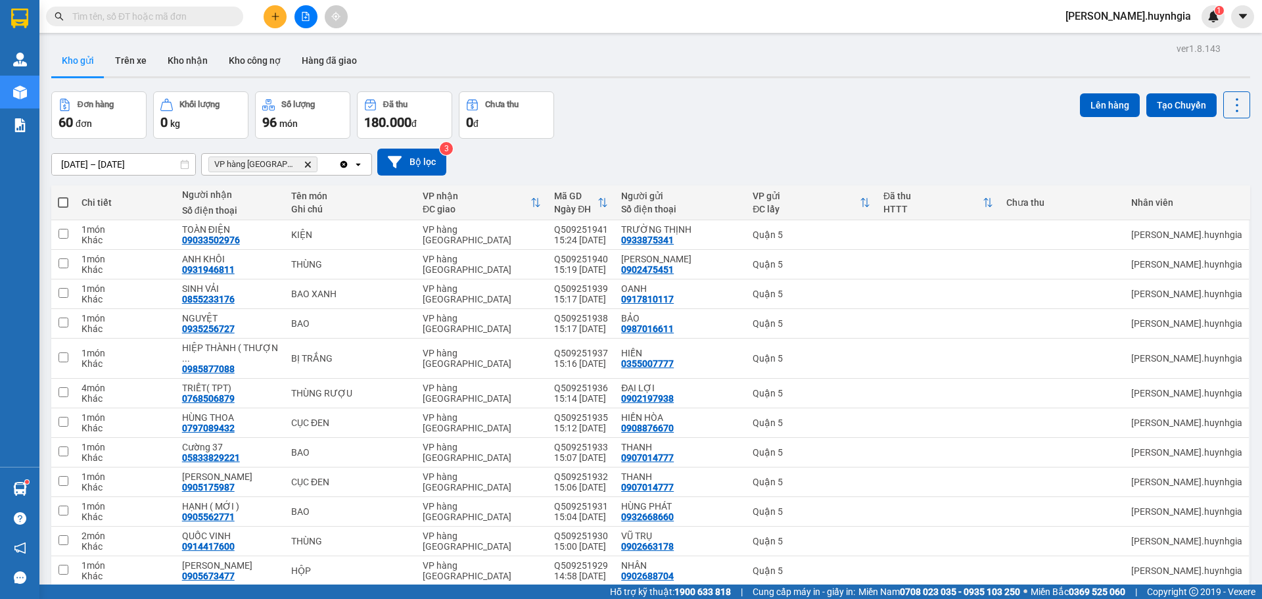
drag, startPoint x: 61, startPoint y: 201, endPoint x: 283, endPoint y: 239, distance: 224.8
click at [62, 201] on span at bounding box center [63, 202] width 11 height 11
click at [63, 196] on input "checkbox" at bounding box center [63, 196] width 0 height 0
checkbox input "true"
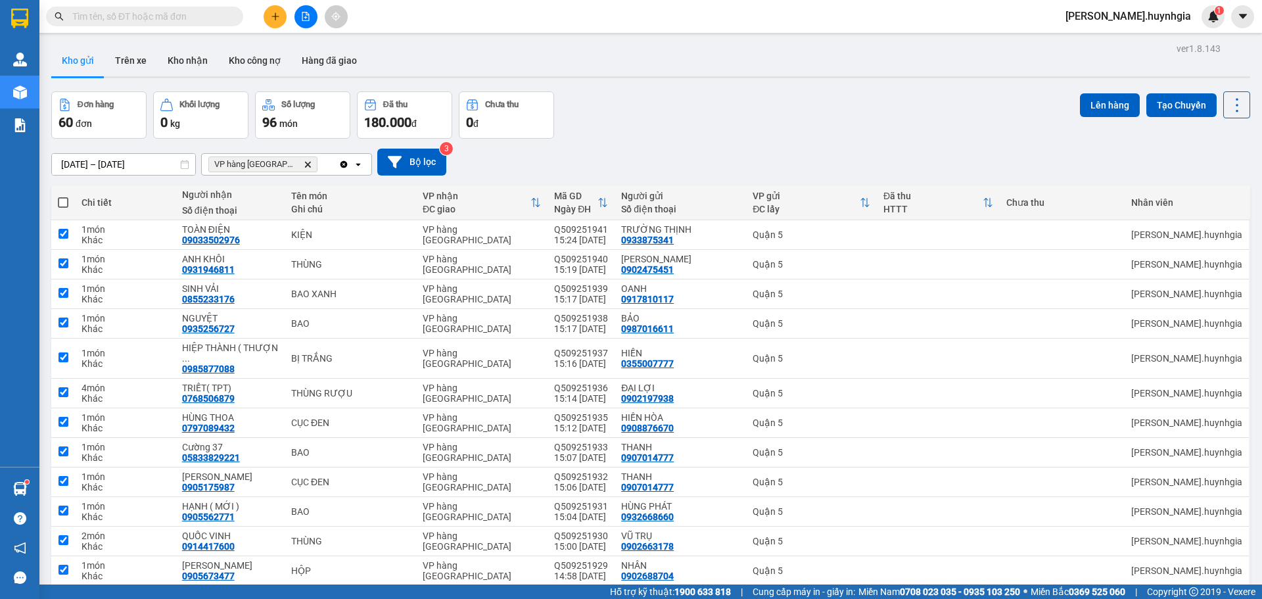
checkbox input "true"
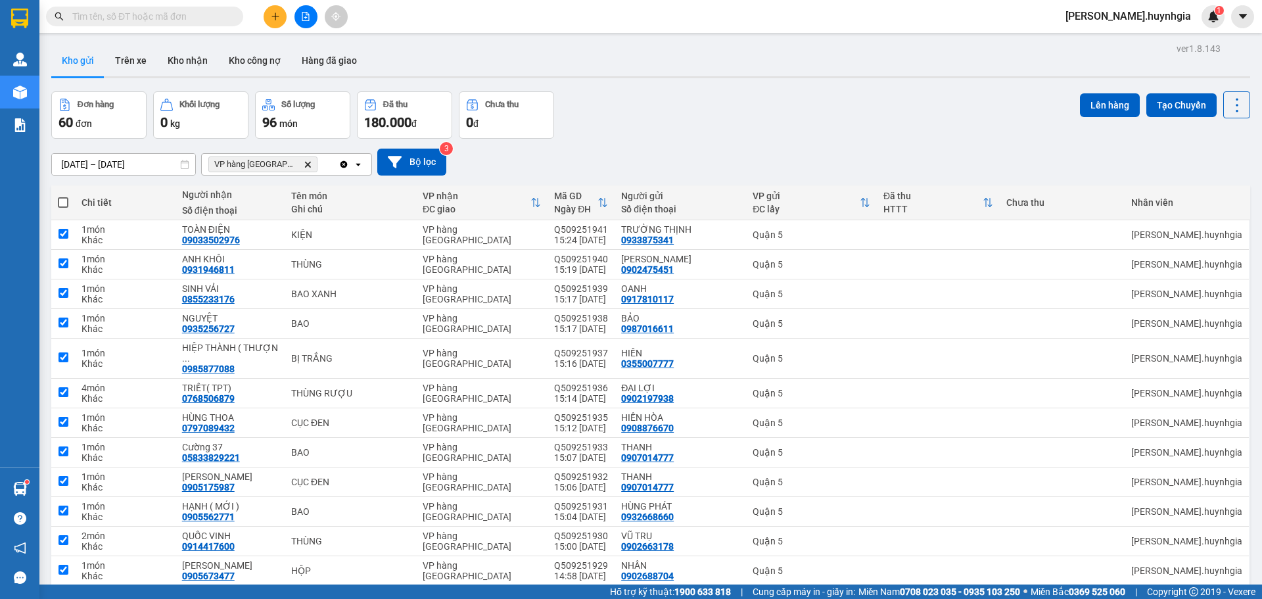
checkbox input "true"
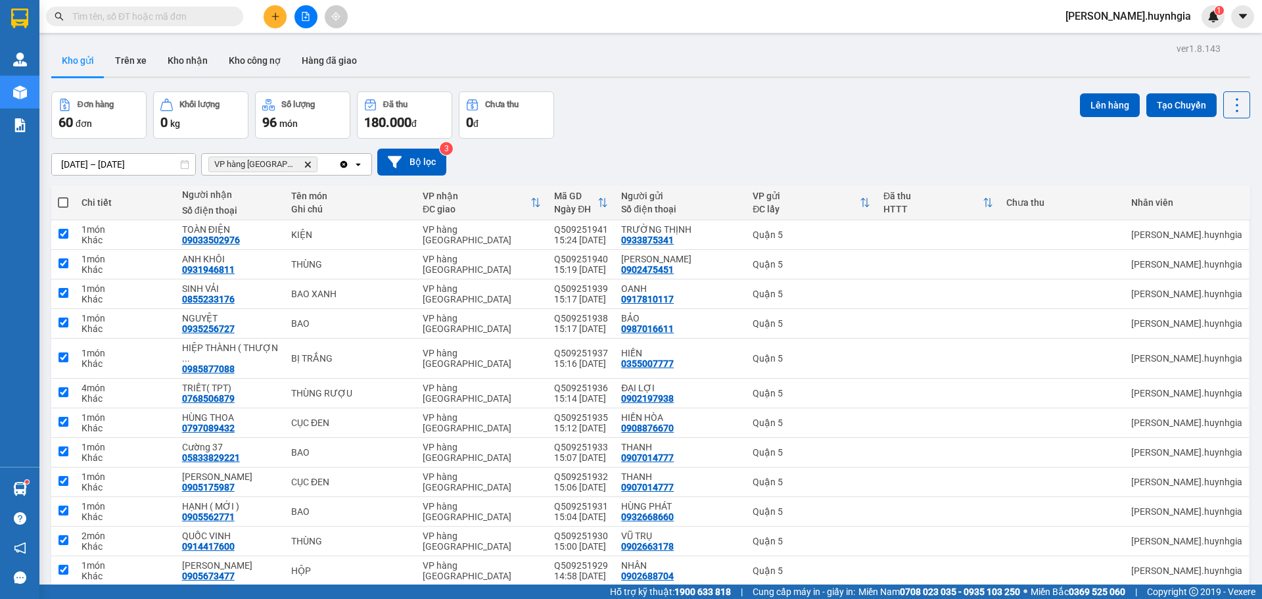
checkbox input "true"
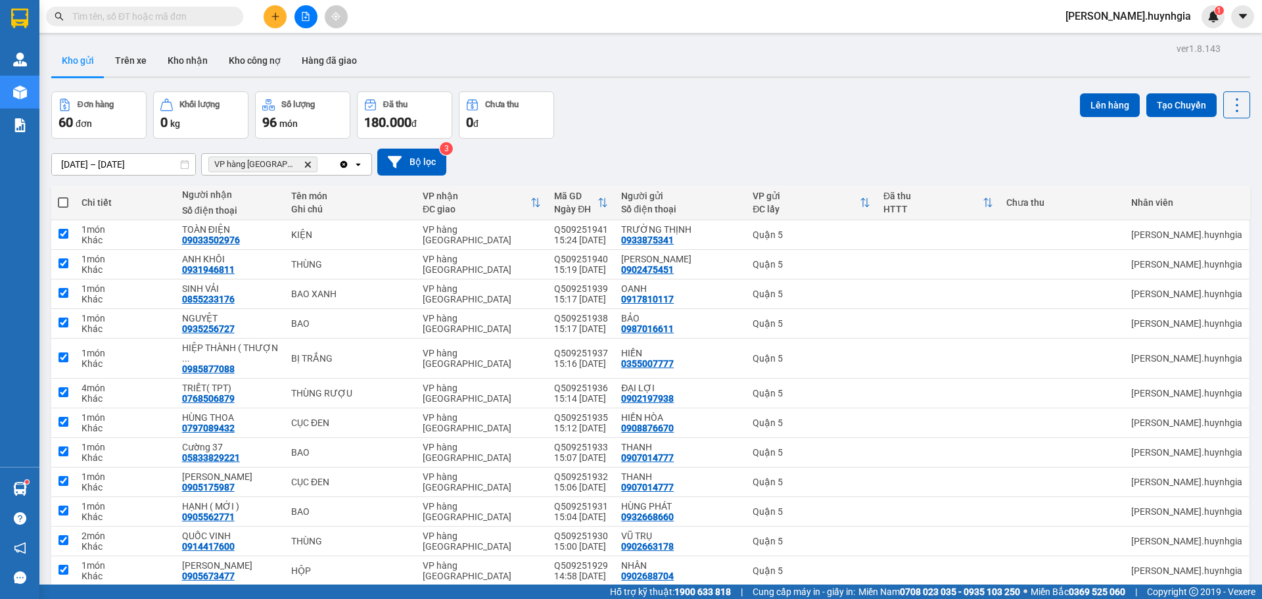
checkbox input "true"
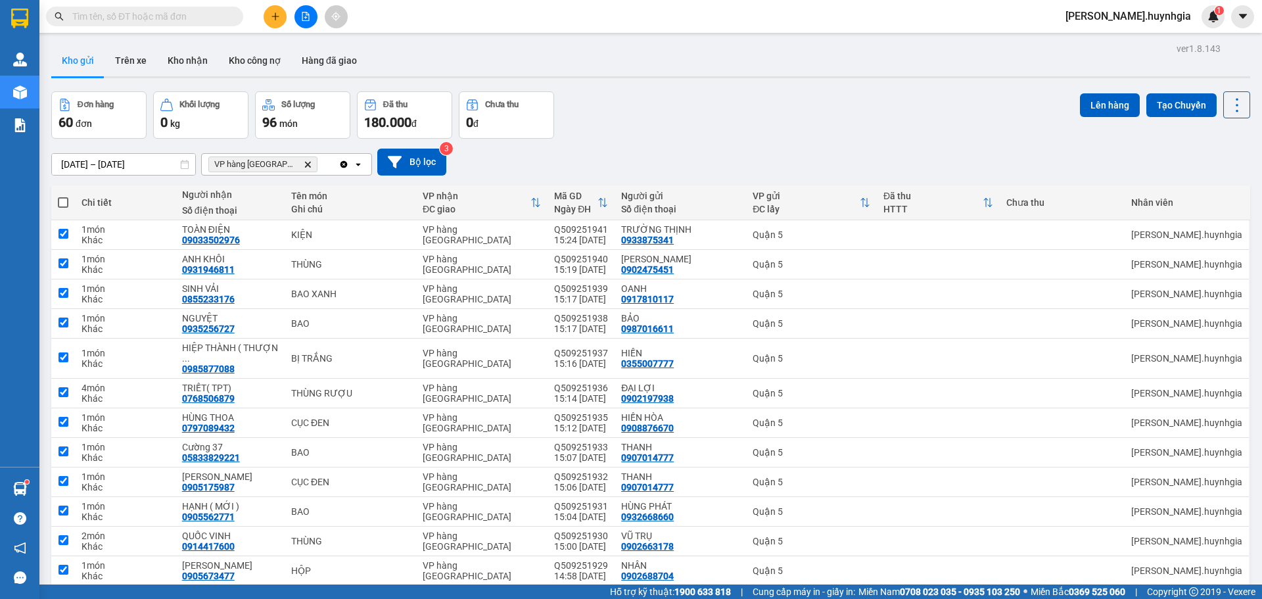
checkbox input "true"
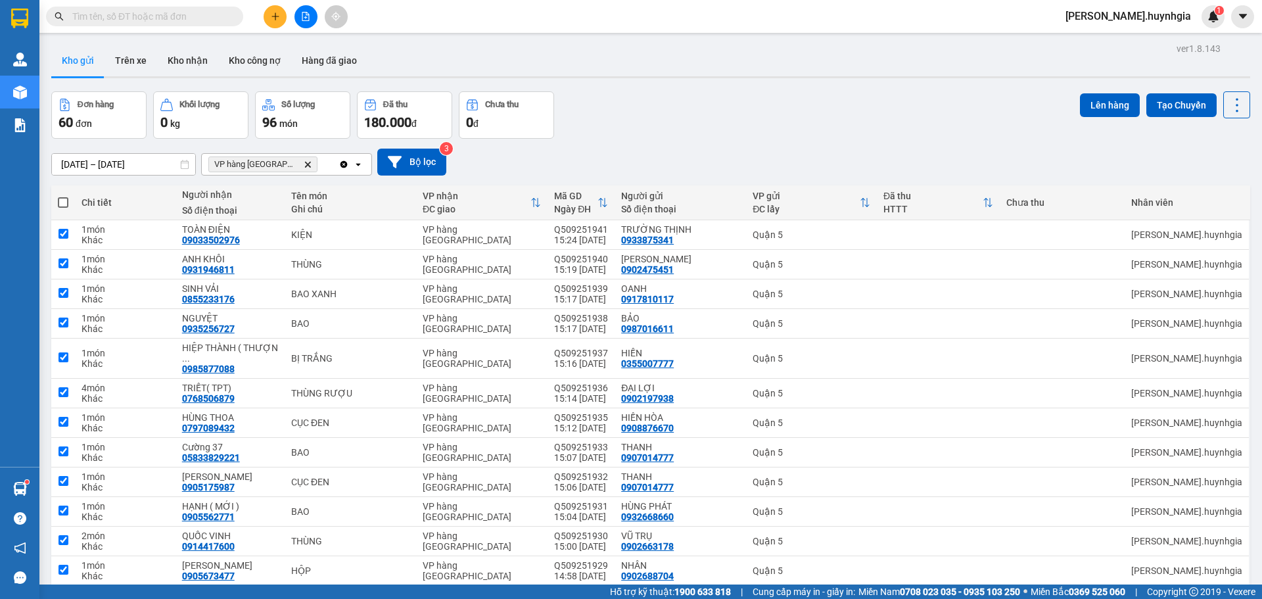
checkbox input "true"
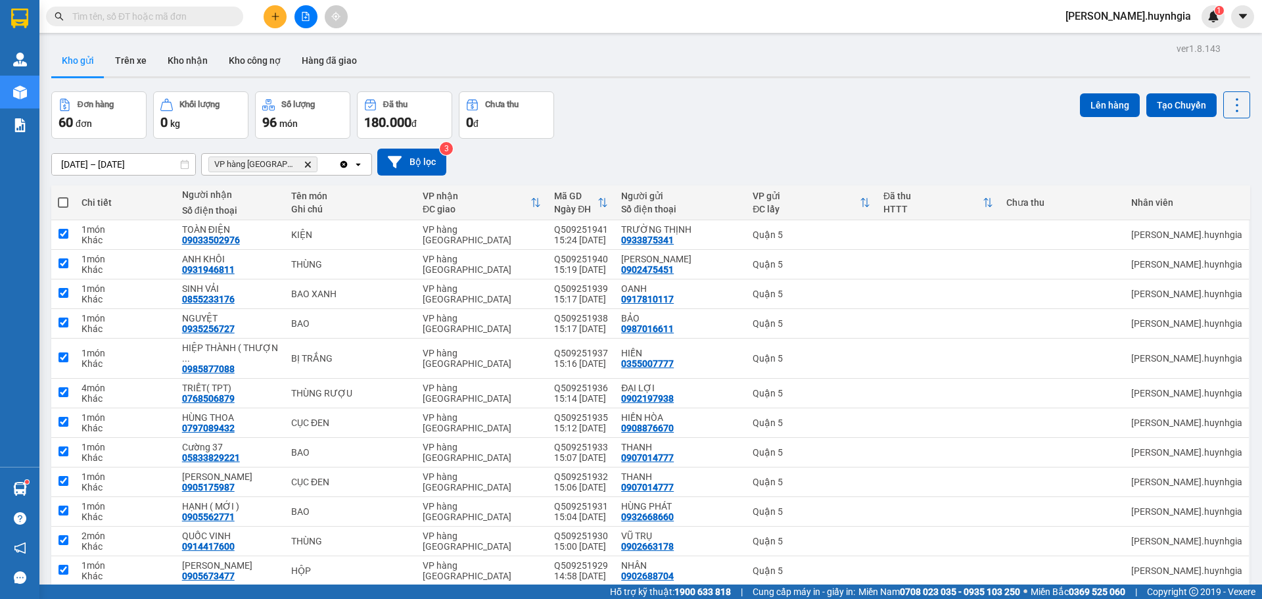
checkbox input "true"
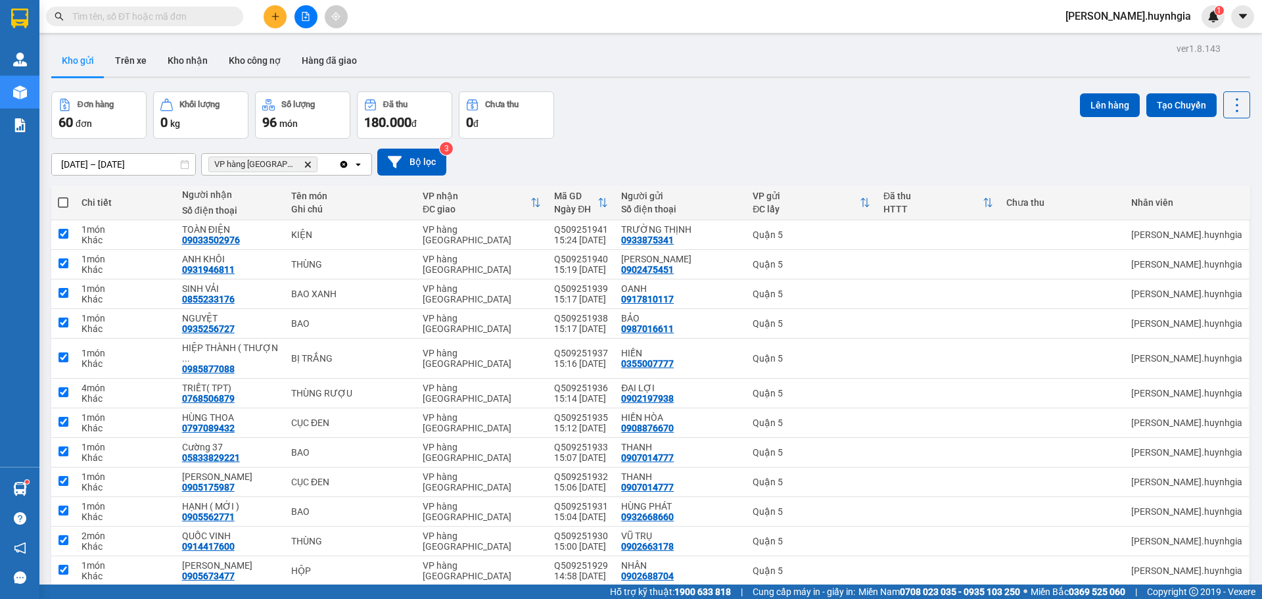
checkbox input "true"
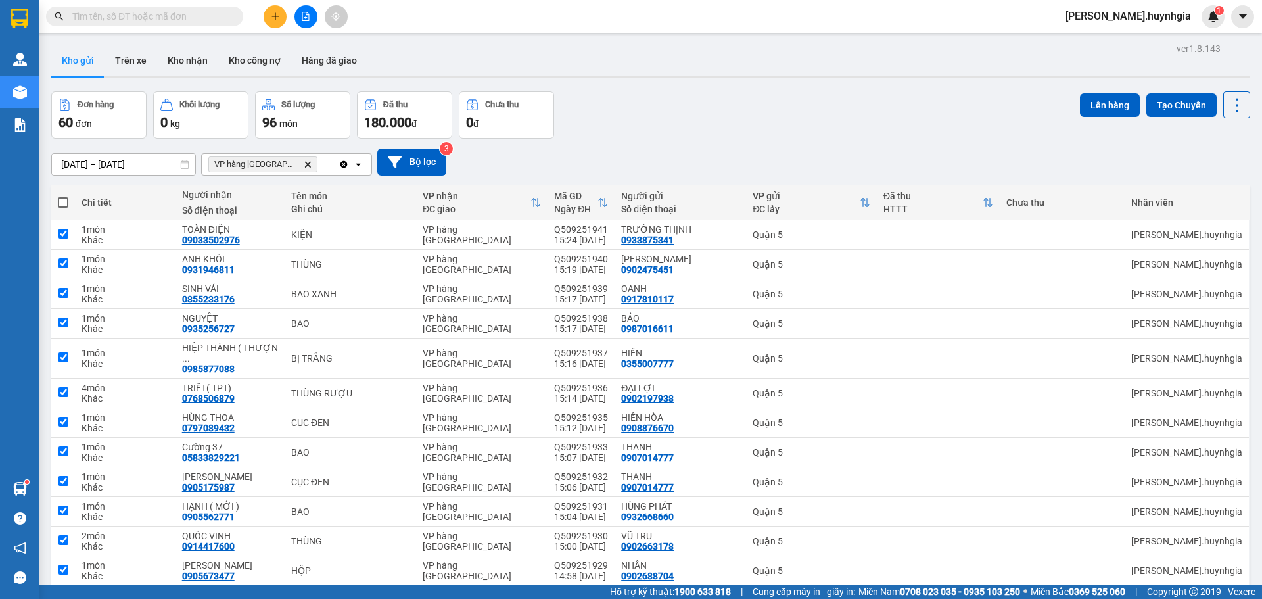
checkbox input "true"
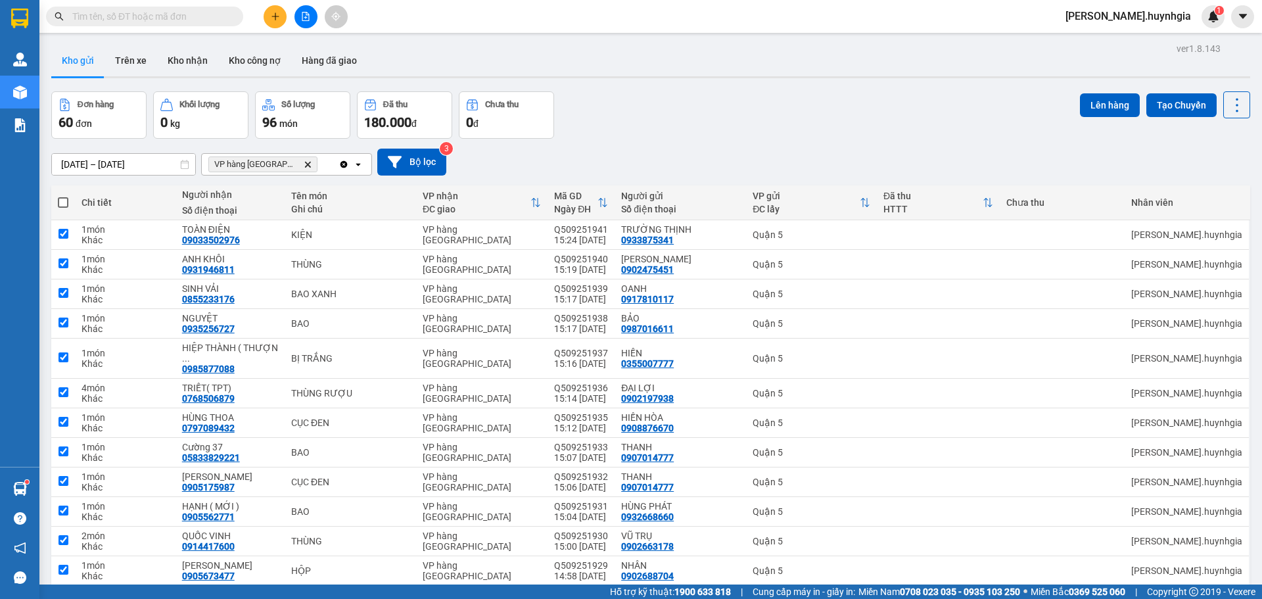
checkbox input "true"
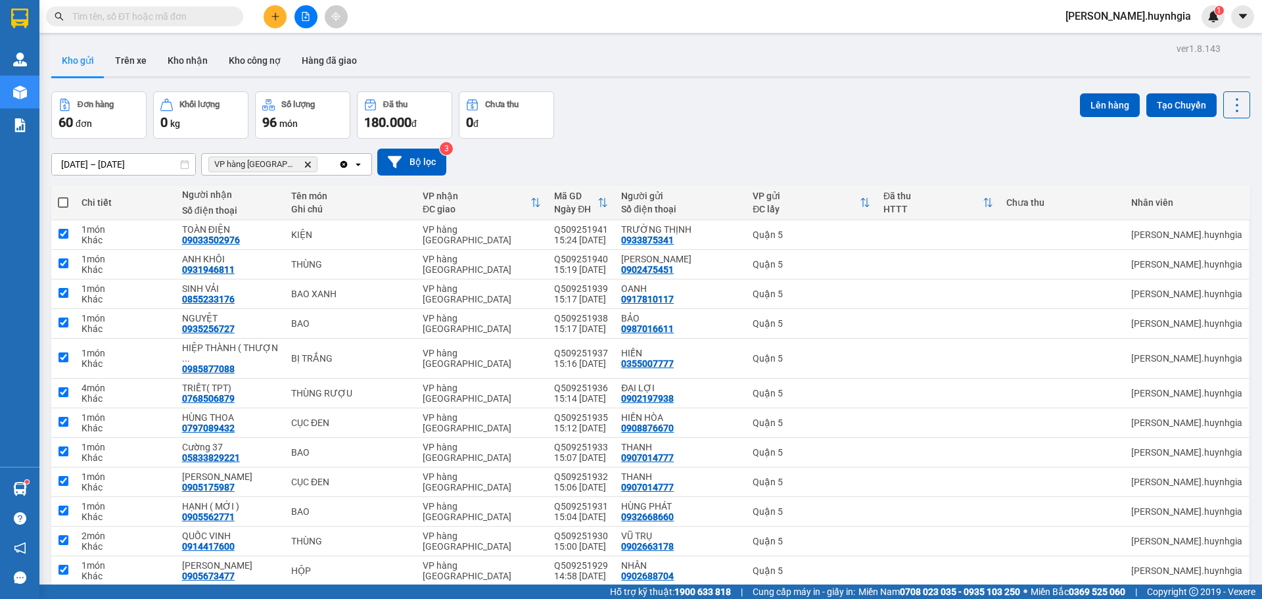
checkbox input "true"
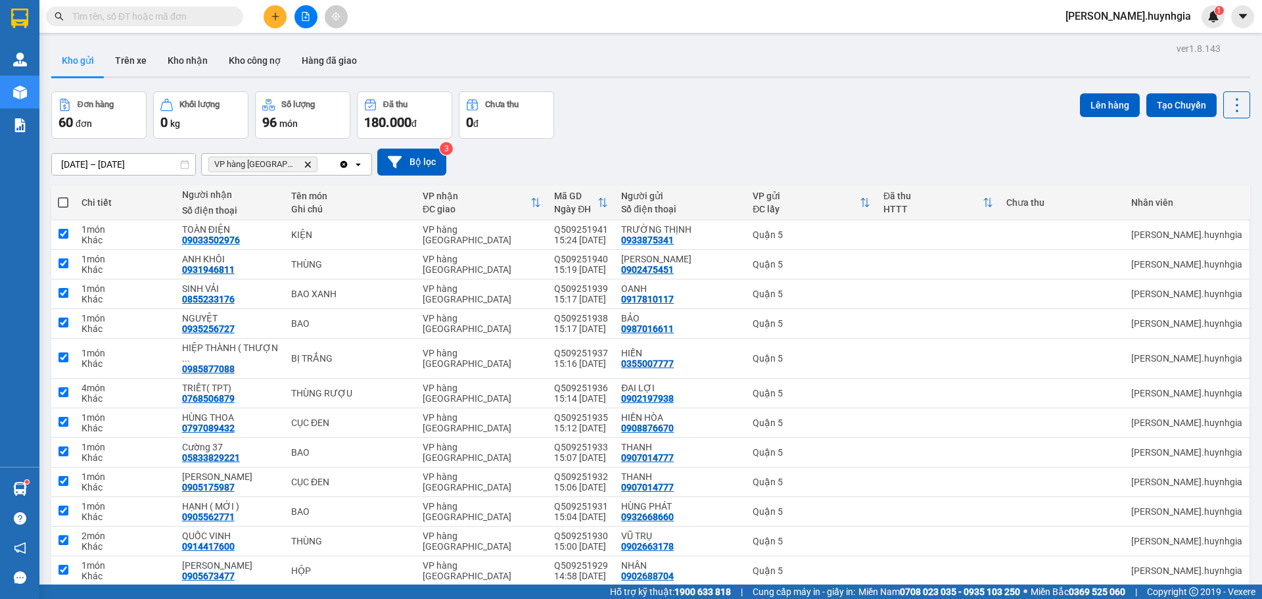
checkbox input "true"
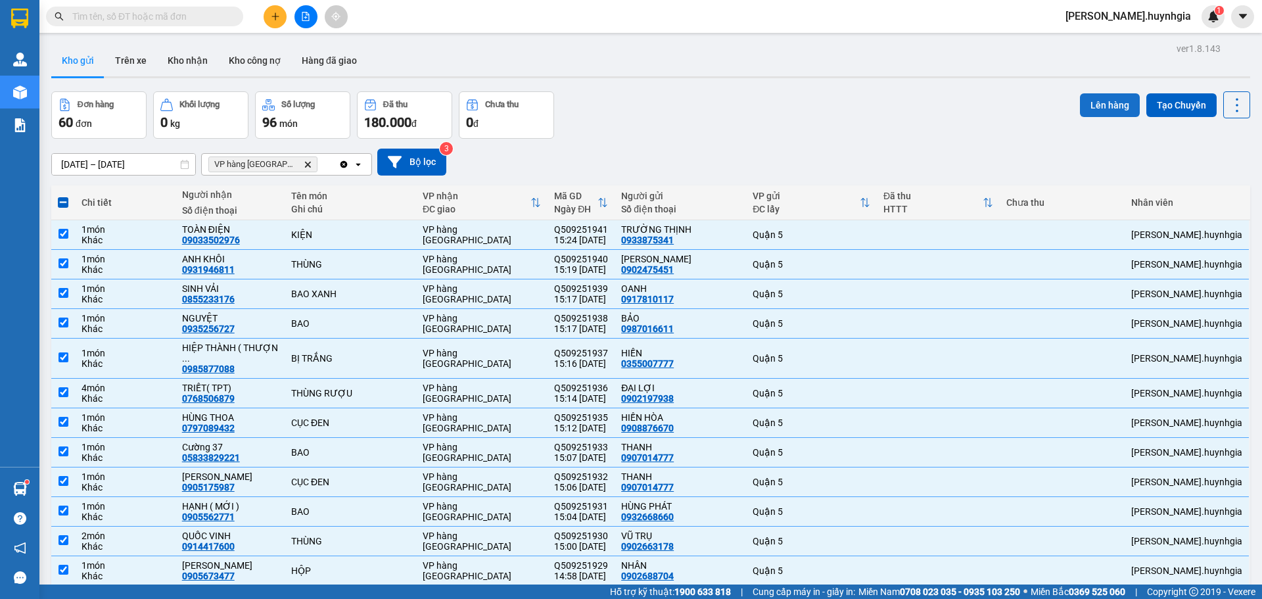
click at [1092, 102] on button "Lên hàng" at bounding box center [1110, 105] width 60 height 24
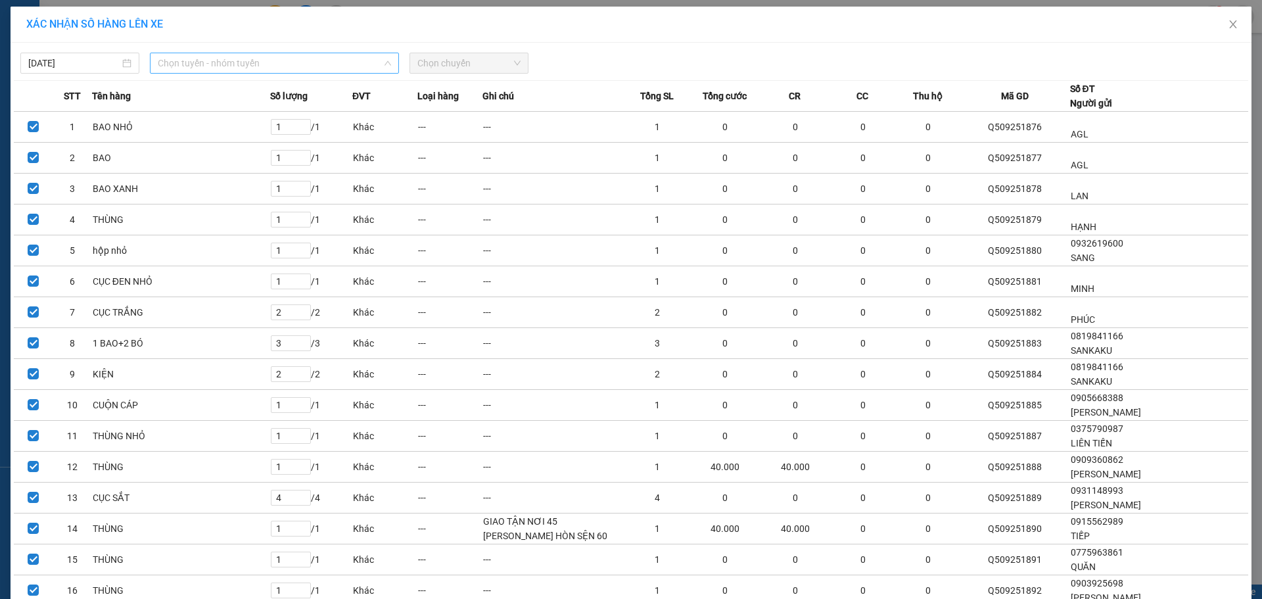
click at [323, 64] on span "Chọn tuyến - nhóm tuyến" at bounding box center [274, 63] width 233 height 20
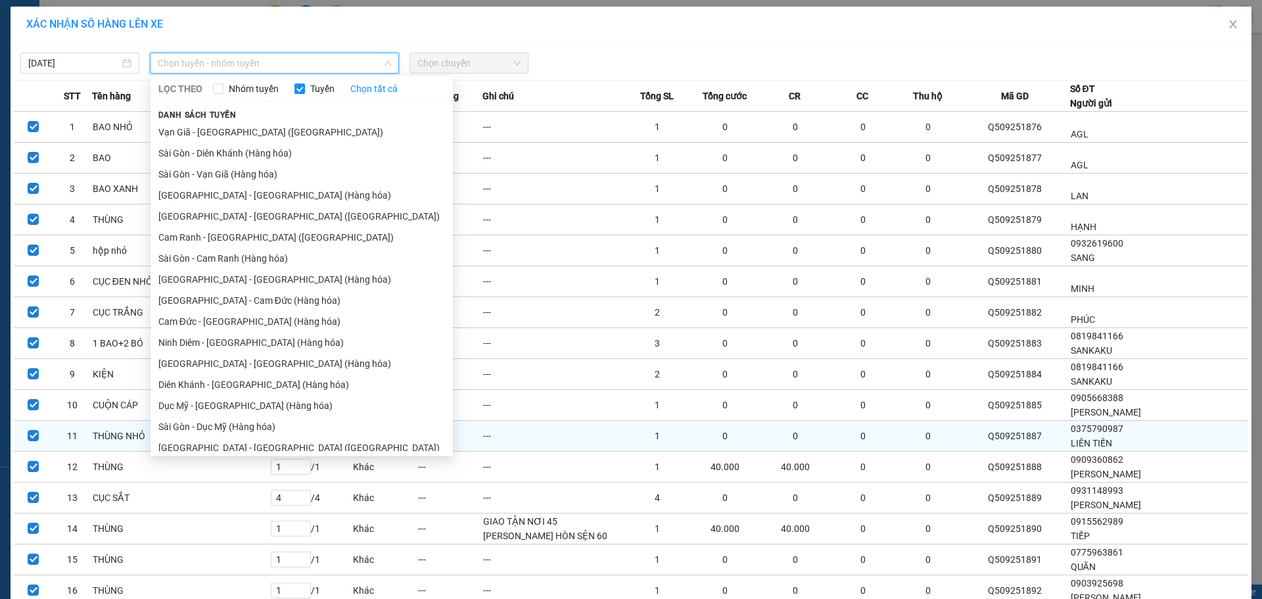
drag, startPoint x: 253, startPoint y: 445, endPoint x: 267, endPoint y: 444, distance: 13.8
click at [254, 445] on li "[GEOGRAPHIC_DATA] - [GEOGRAPHIC_DATA] ([GEOGRAPHIC_DATA])" at bounding box center [302, 447] width 302 height 21
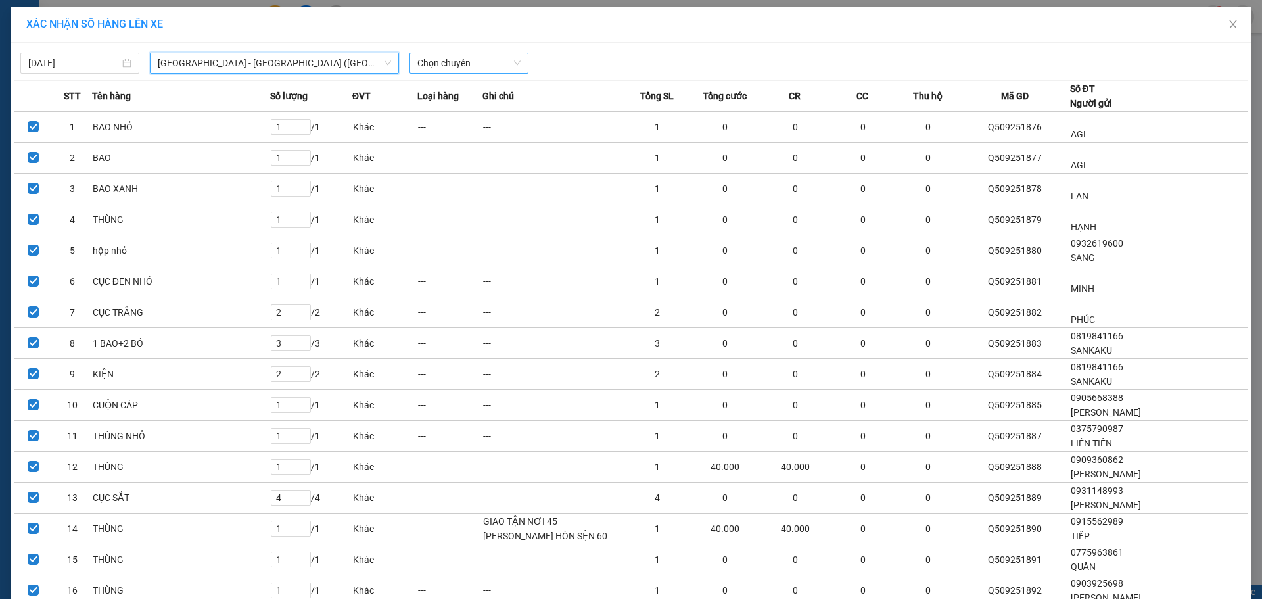
drag, startPoint x: 491, startPoint y: 63, endPoint x: 498, endPoint y: 70, distance: 10.2
click at [492, 67] on span "Chọn chuyến" at bounding box center [469, 63] width 103 height 20
drag, startPoint x: 472, startPoint y: 108, endPoint x: 480, endPoint y: 116, distance: 11.2
click at [472, 109] on div "22:00" at bounding box center [464, 110] width 103 height 14
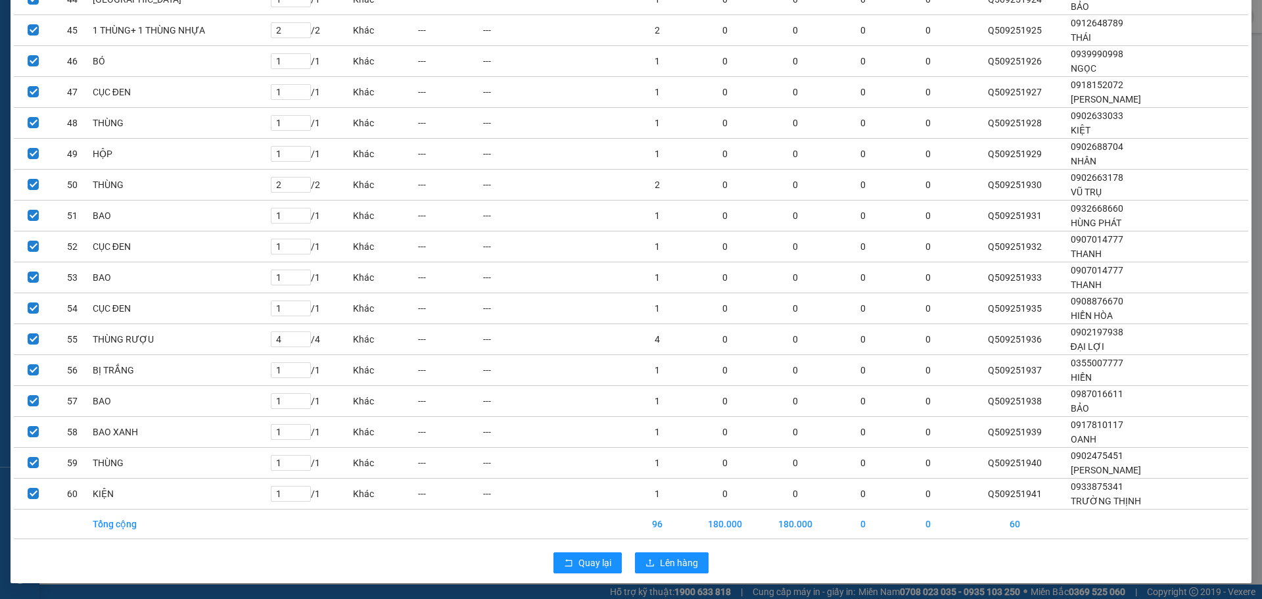
scroll to position [1479, 0]
click at [667, 560] on span "Lên hàng" at bounding box center [679, 563] width 38 height 14
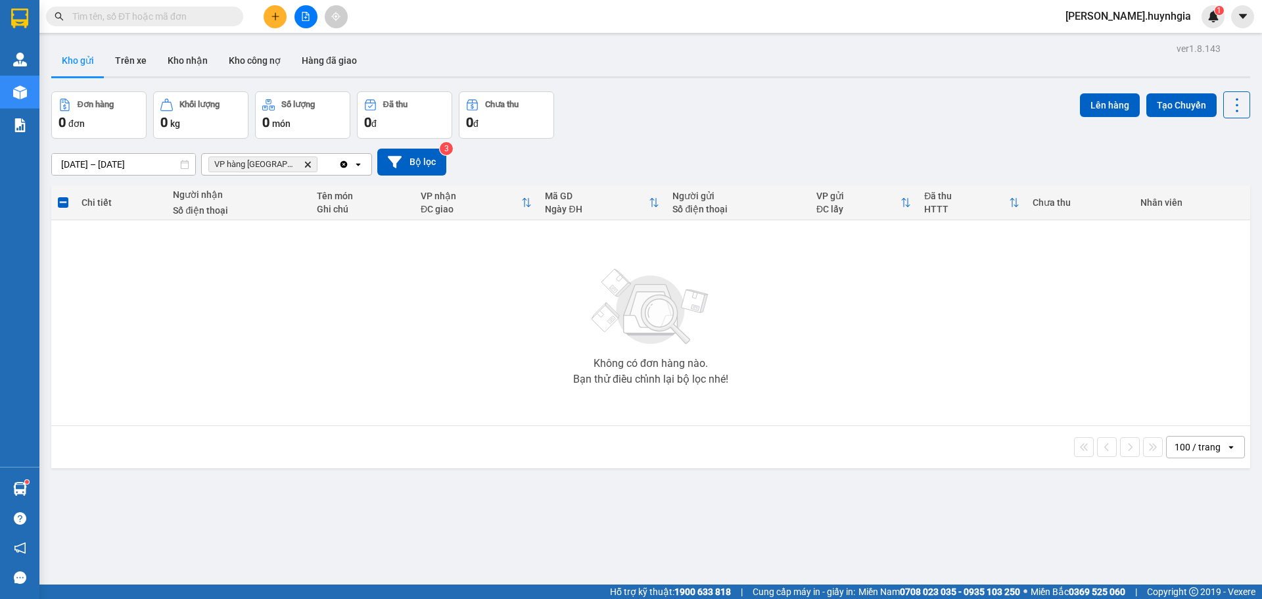
click at [304, 162] on icon "Delete" at bounding box center [308, 164] width 8 height 8
click at [205, 53] on button "Kho nhận" at bounding box center [187, 61] width 61 height 32
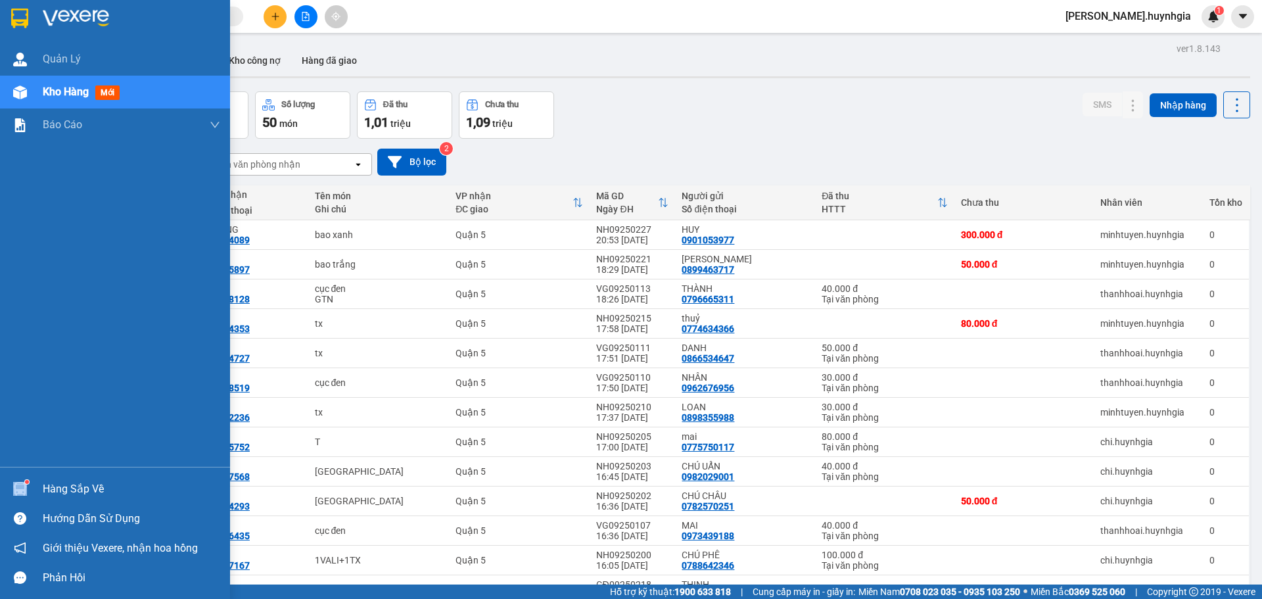
click at [68, 479] on div "Hàng sắp về" at bounding box center [115, 489] width 230 height 30
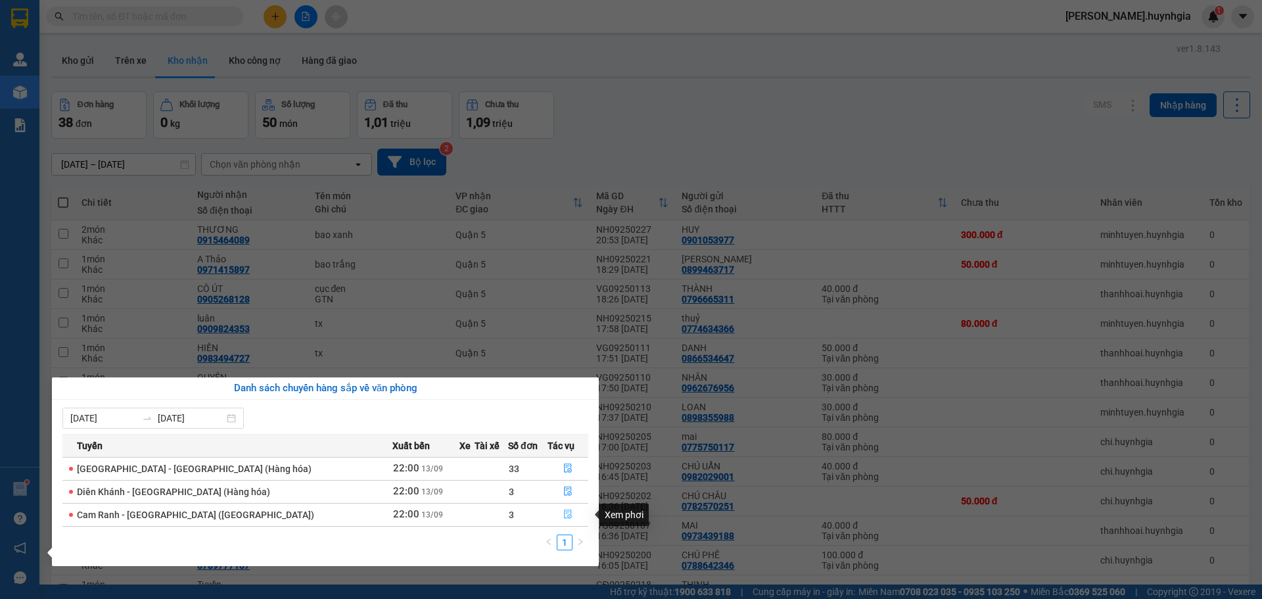
click at [563, 519] on icon "file-done" at bounding box center [567, 514] width 9 height 9
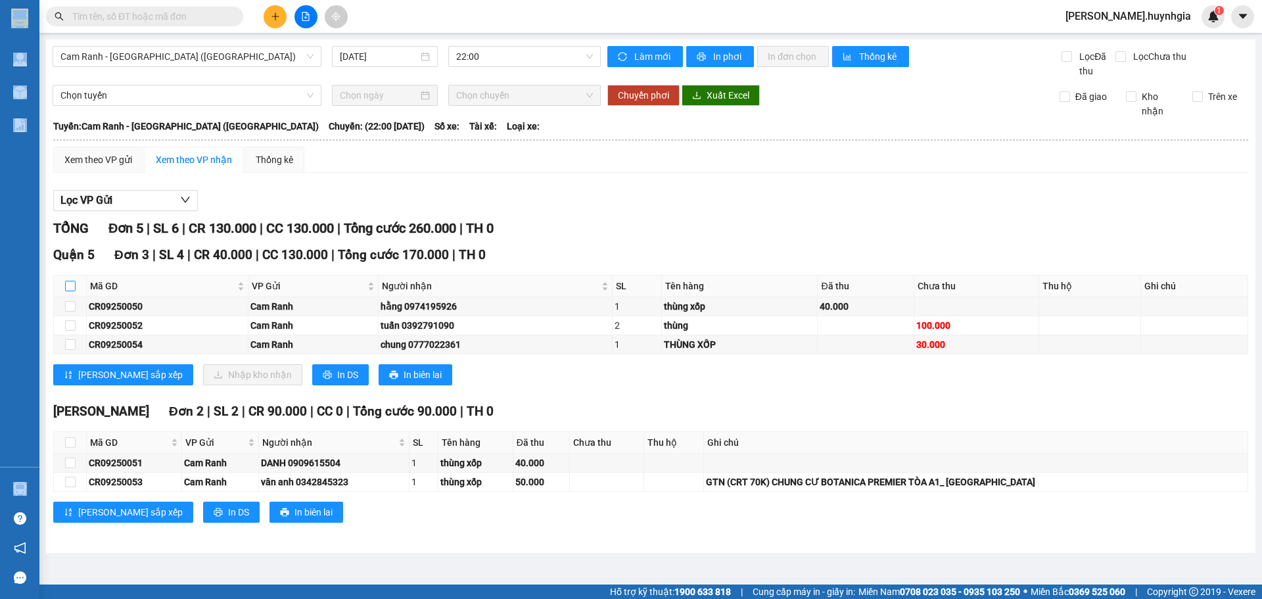
drag, startPoint x: 72, startPoint y: 281, endPoint x: 84, endPoint y: 295, distance: 18.1
click at [73, 283] on input "checkbox" at bounding box center [70, 286] width 11 height 11
checkbox input "true"
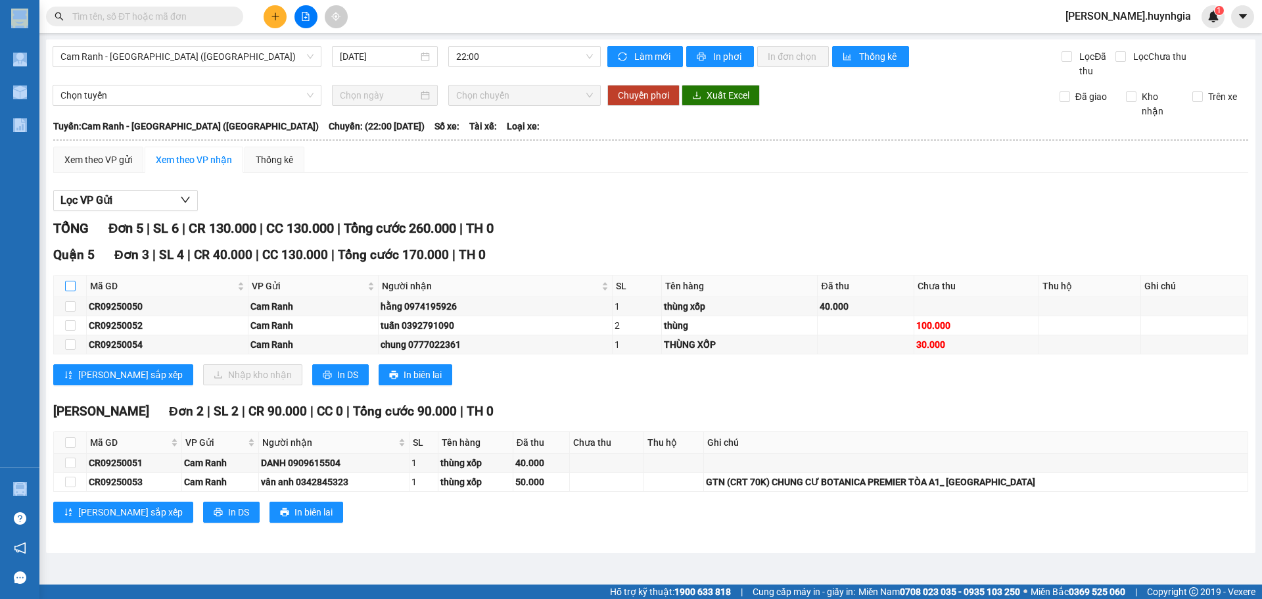
checkbox input "true"
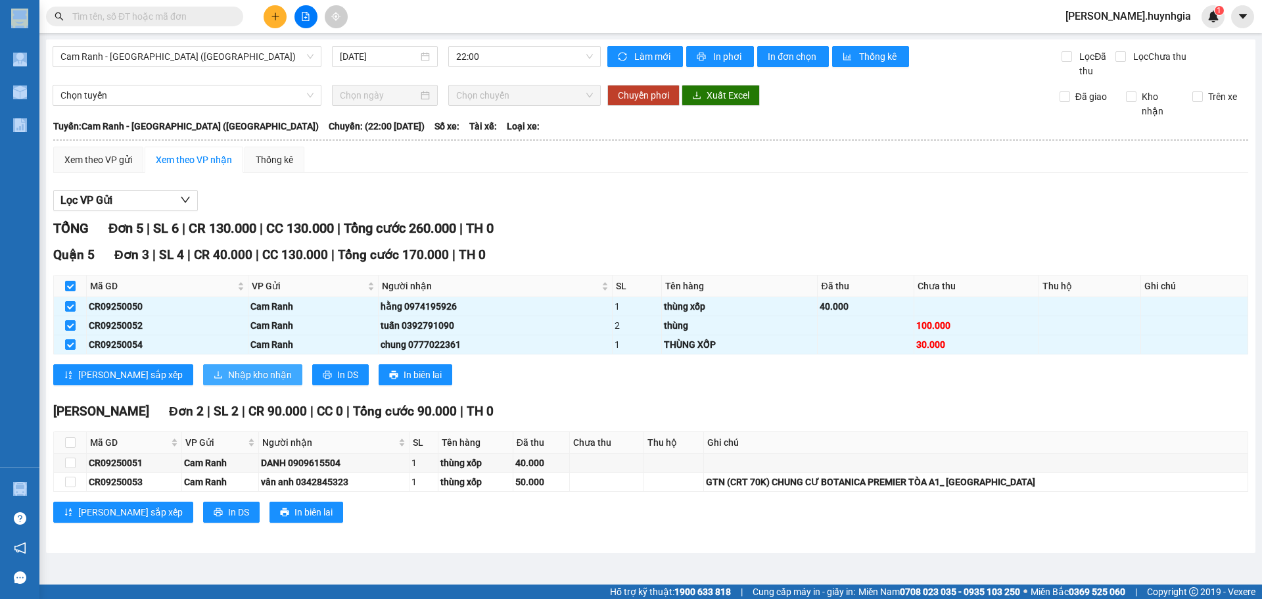
click at [228, 378] on span "Nhập kho nhận" at bounding box center [260, 375] width 64 height 14
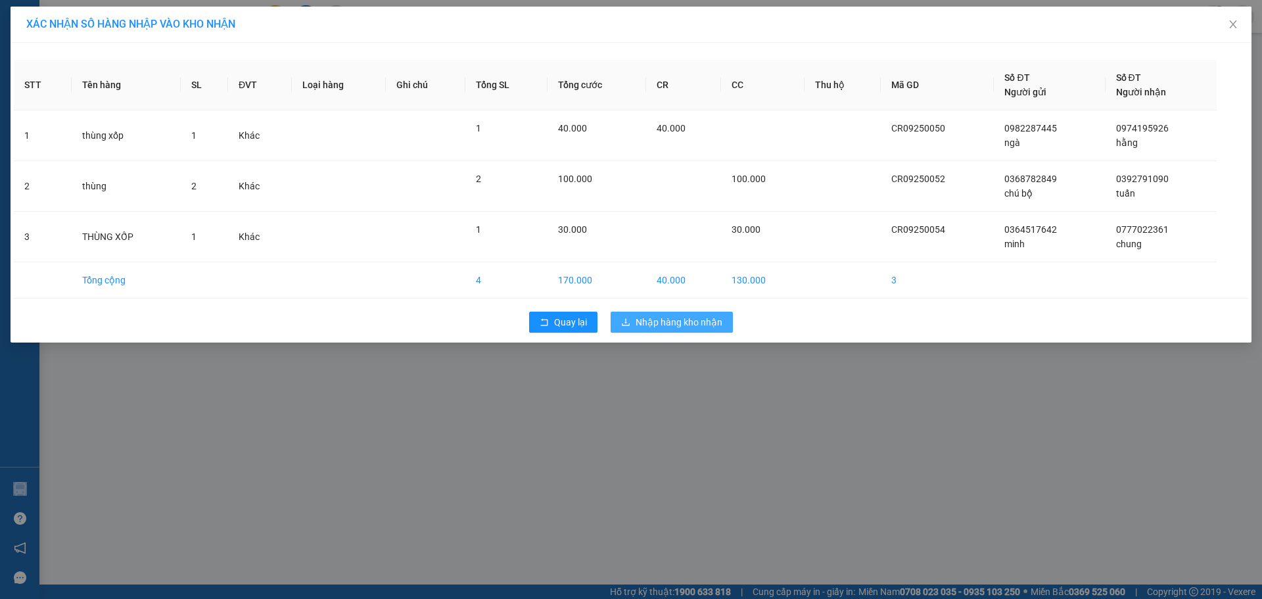
click at [705, 324] on span "Nhập hàng kho nhận" at bounding box center [679, 322] width 87 height 14
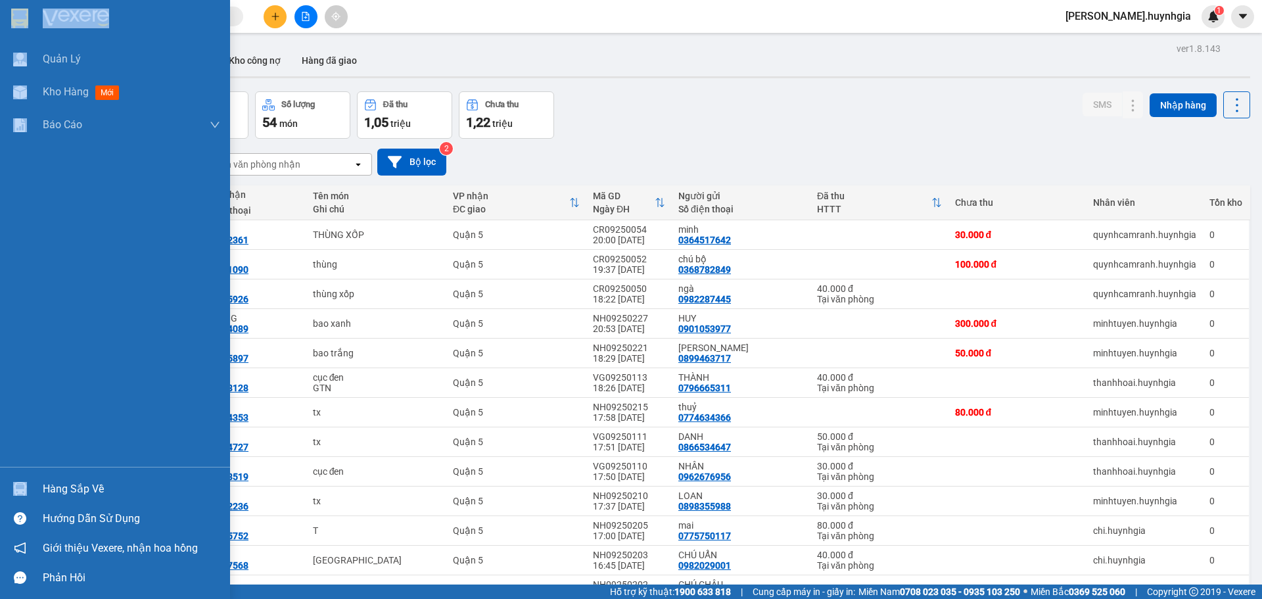
click at [91, 487] on div "Hàng sắp về" at bounding box center [132, 489] width 178 height 20
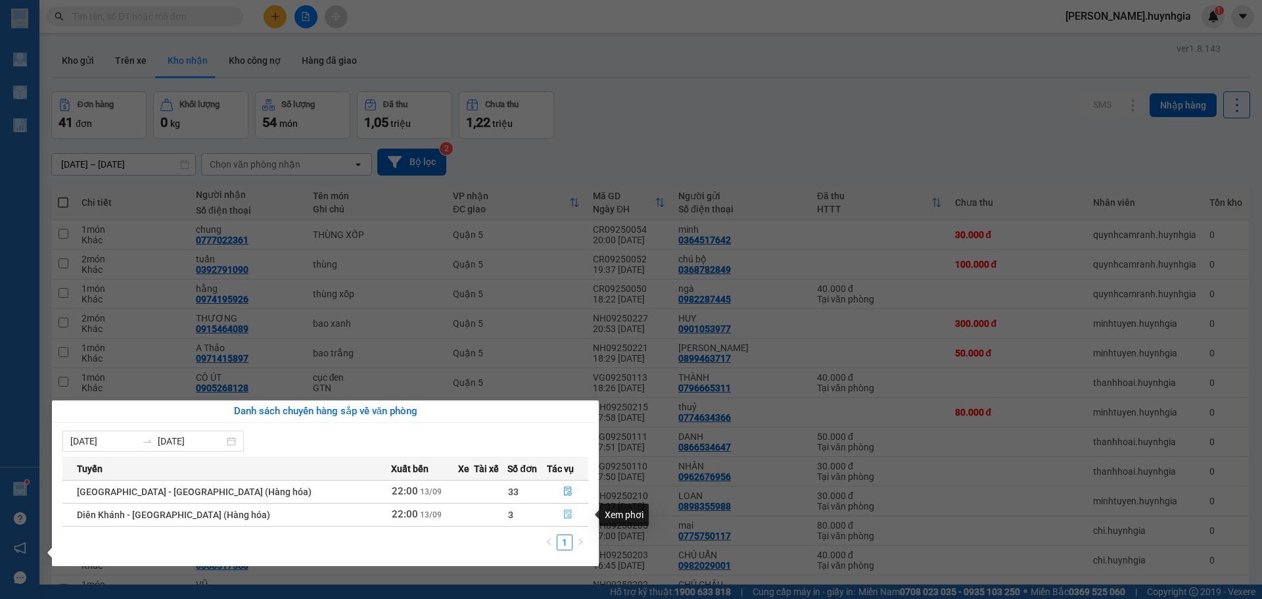
drag, startPoint x: 560, startPoint y: 511, endPoint x: 591, endPoint y: 583, distance: 78.9
click at [563, 512] on icon "file-done" at bounding box center [567, 514] width 9 height 9
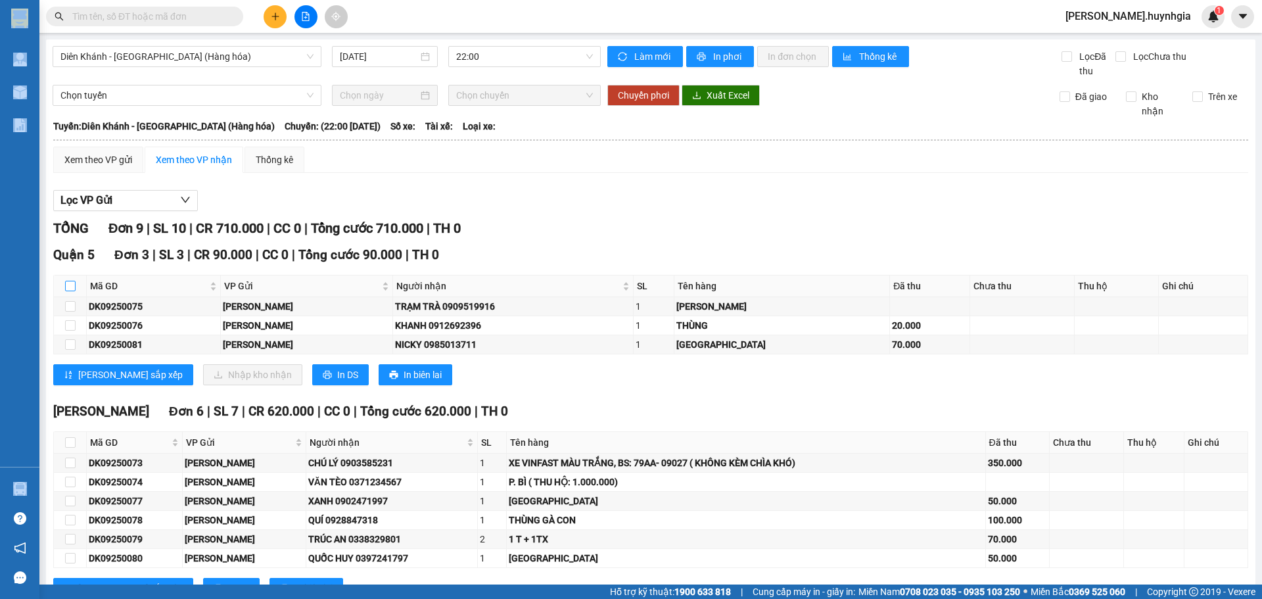
click at [70, 286] on input "checkbox" at bounding box center [70, 286] width 11 height 11
checkbox input "true"
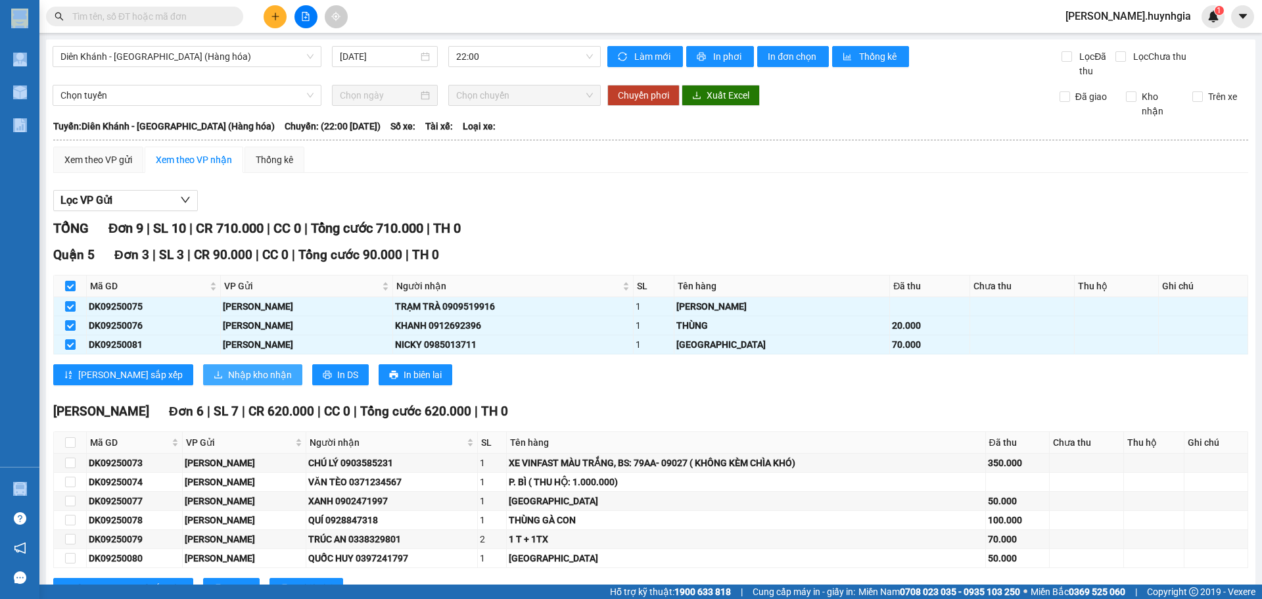
click at [228, 368] on span "Nhập kho nhận" at bounding box center [260, 375] width 64 height 14
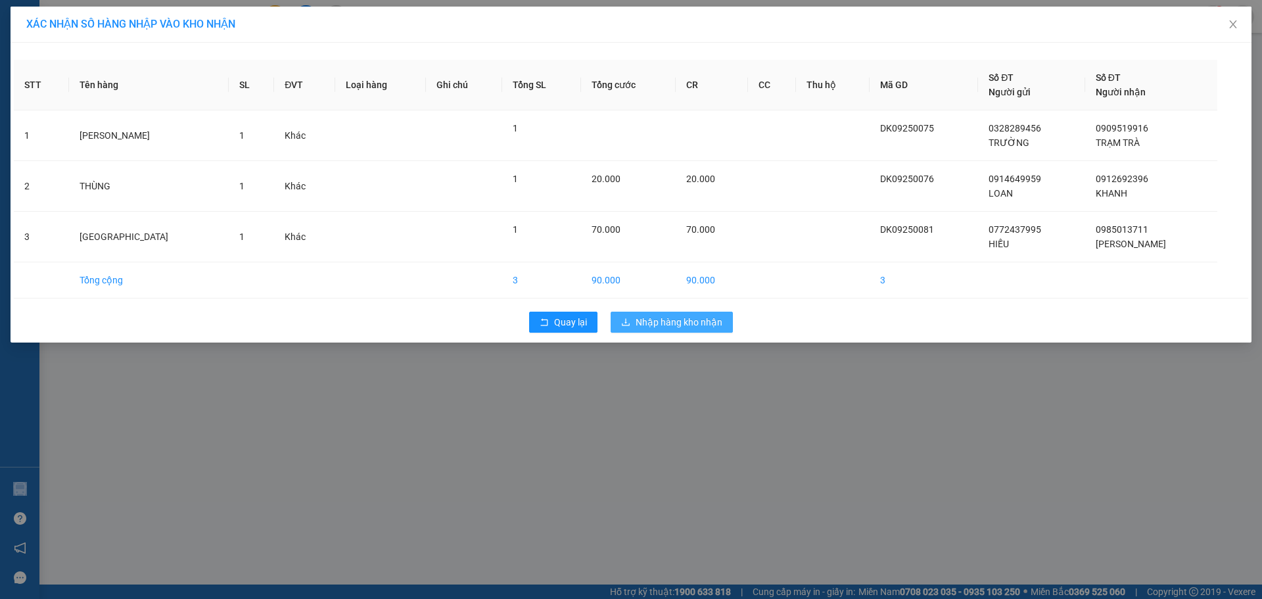
drag, startPoint x: 681, startPoint y: 318, endPoint x: 723, endPoint y: 325, distance: 43.2
click at [684, 318] on span "Nhập hàng kho nhận" at bounding box center [679, 322] width 87 height 14
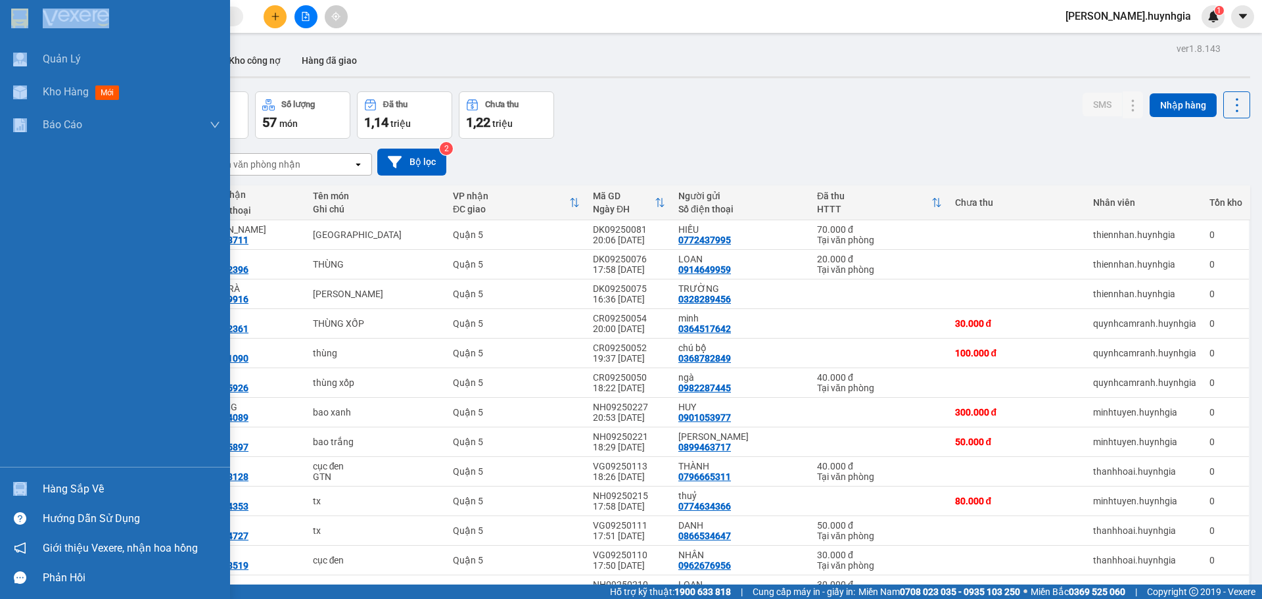
click at [64, 487] on div "Hàng sắp về" at bounding box center [132, 489] width 178 height 20
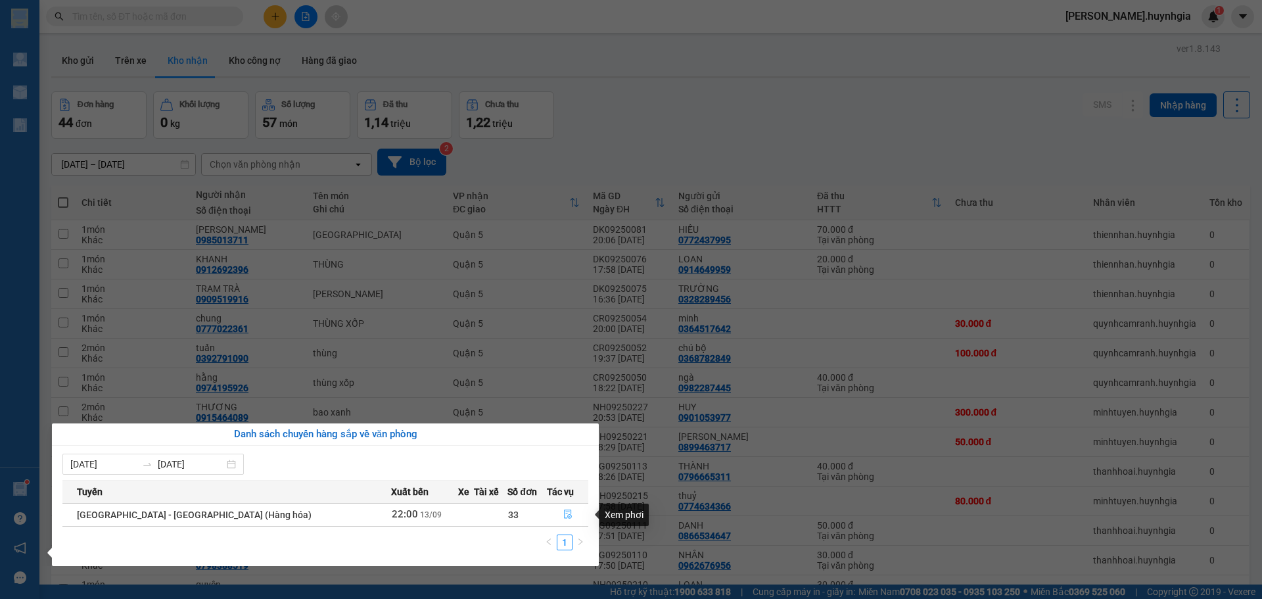
click at [562, 512] on button "button" at bounding box center [568, 514] width 40 height 21
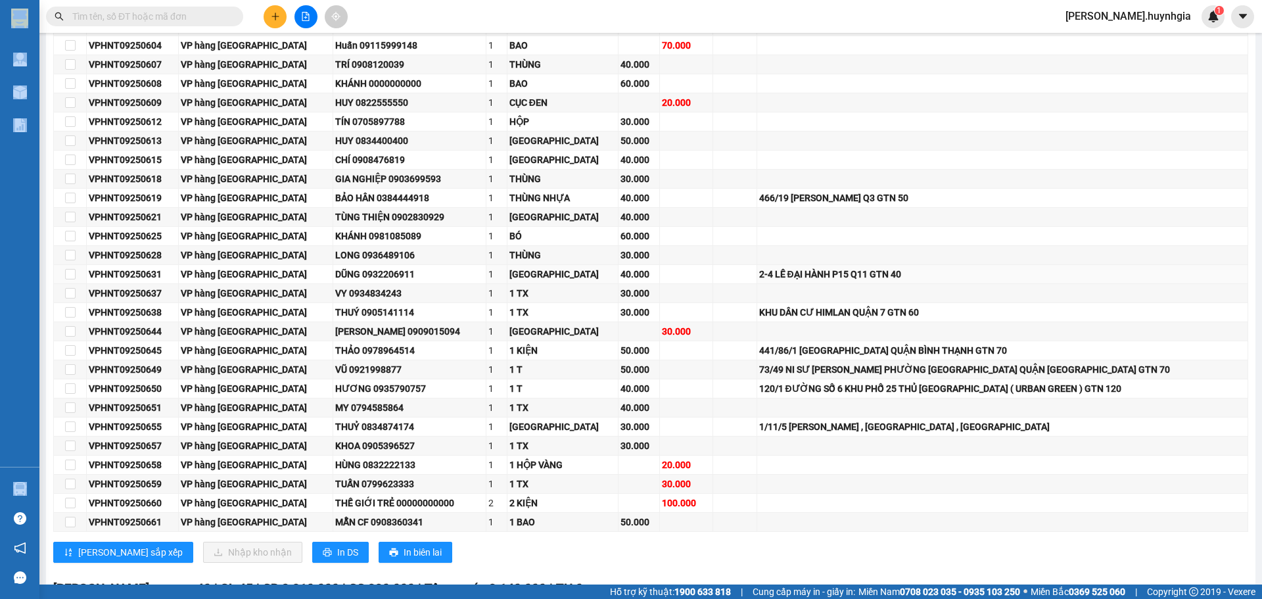
scroll to position [132, 0]
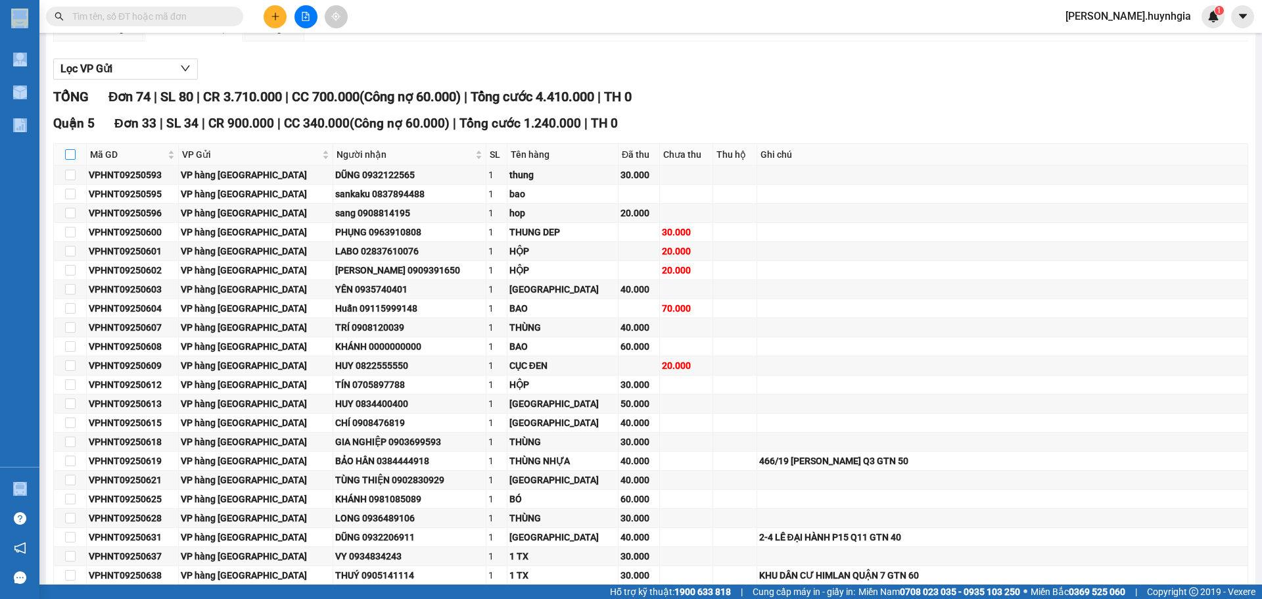
click at [71, 156] on input "checkbox" at bounding box center [70, 154] width 11 height 11
checkbox input "true"
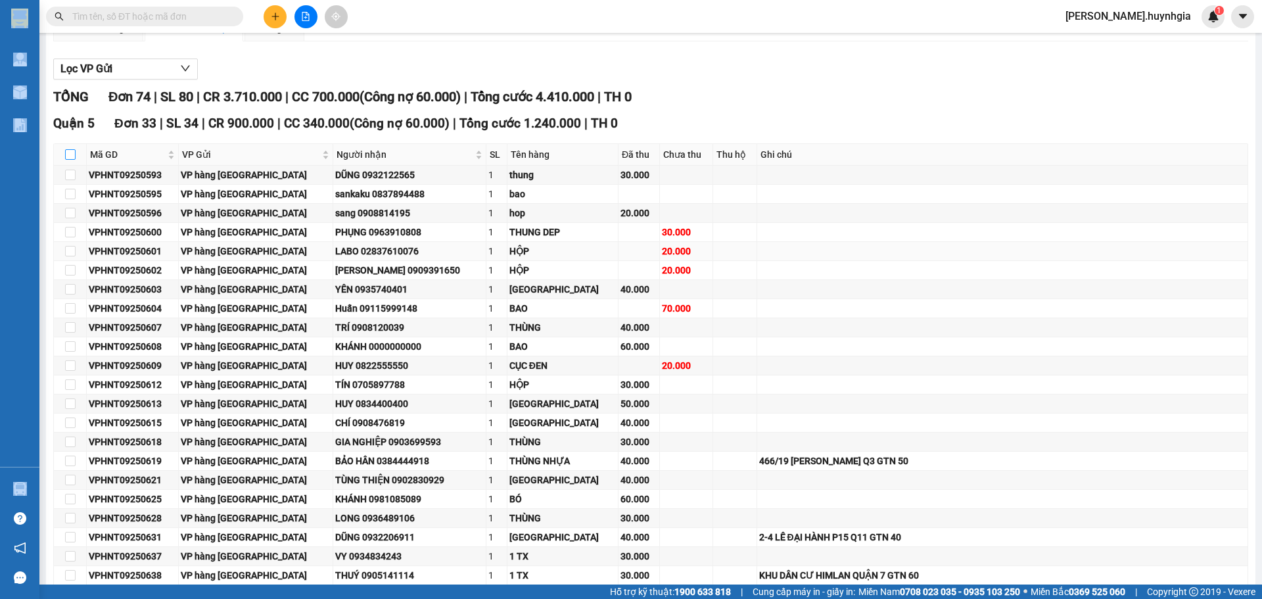
checkbox input "true"
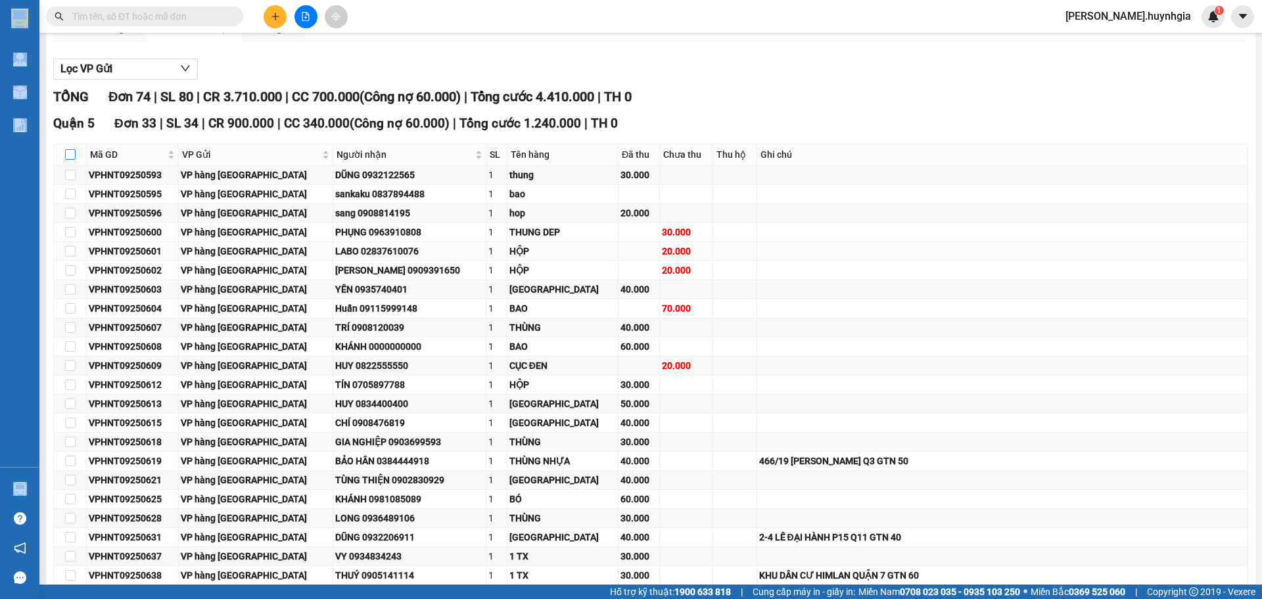
checkbox input "true"
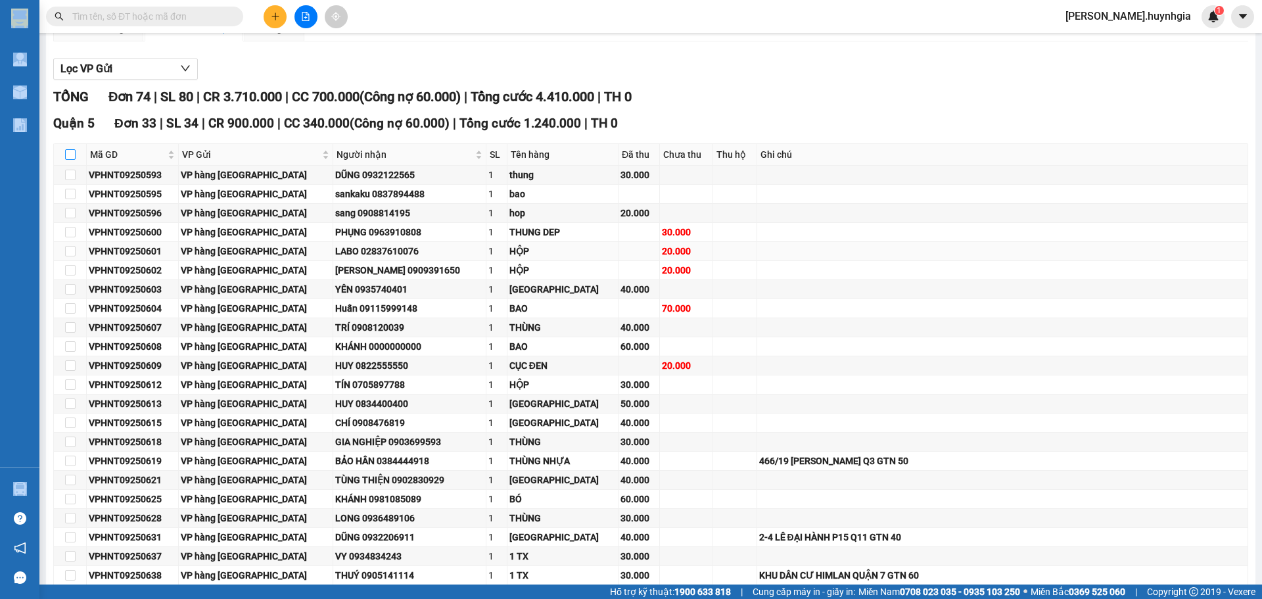
checkbox input "true"
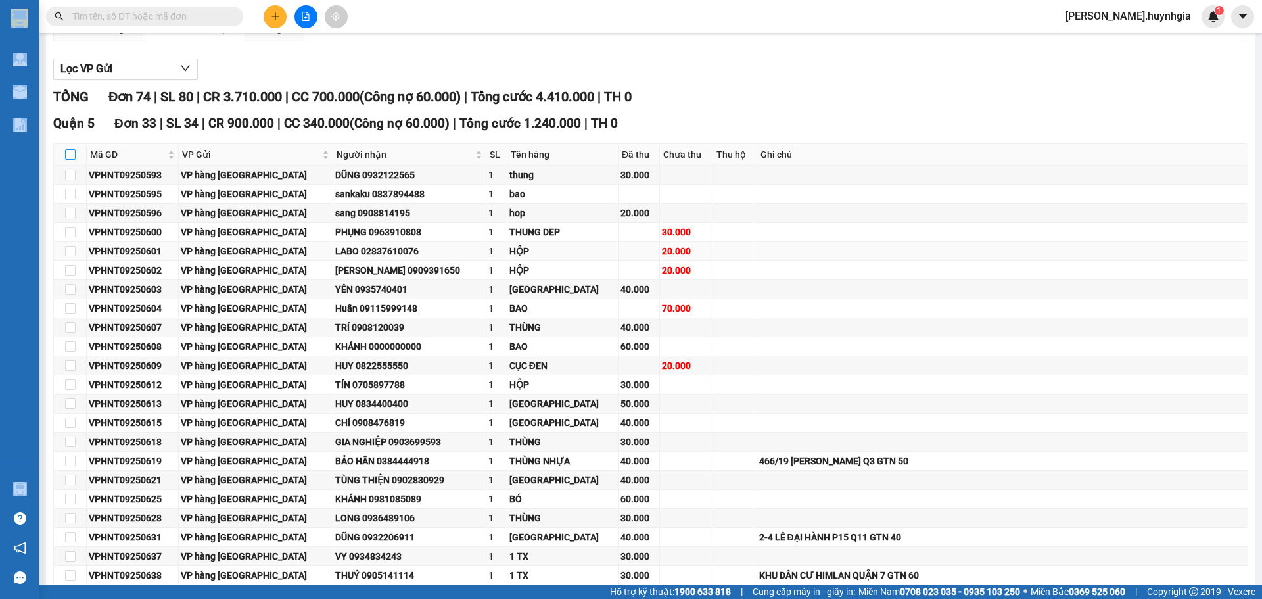
checkbox input "true"
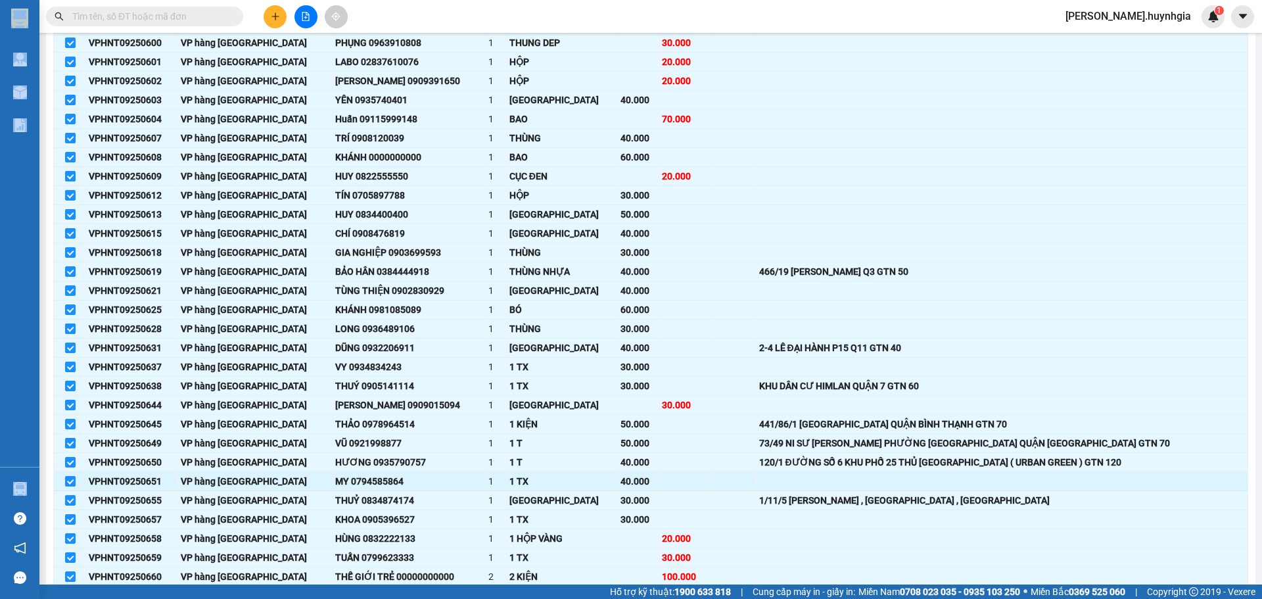
scroll to position [395, 0]
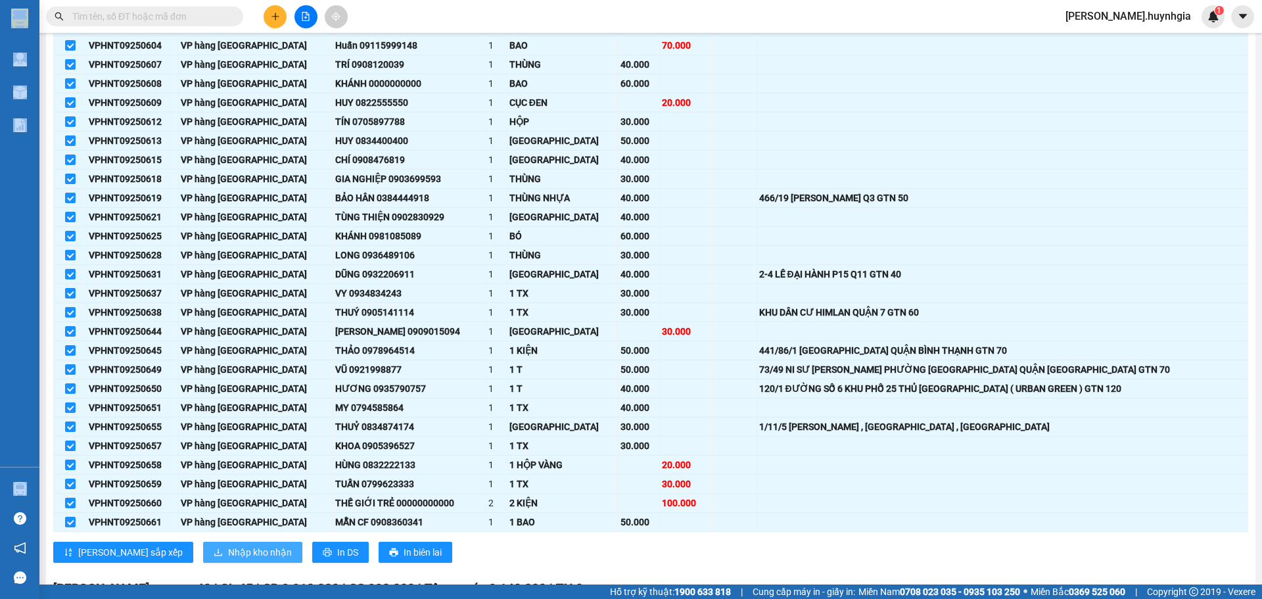
click at [228, 554] on span "Nhập kho nhận" at bounding box center [260, 552] width 64 height 14
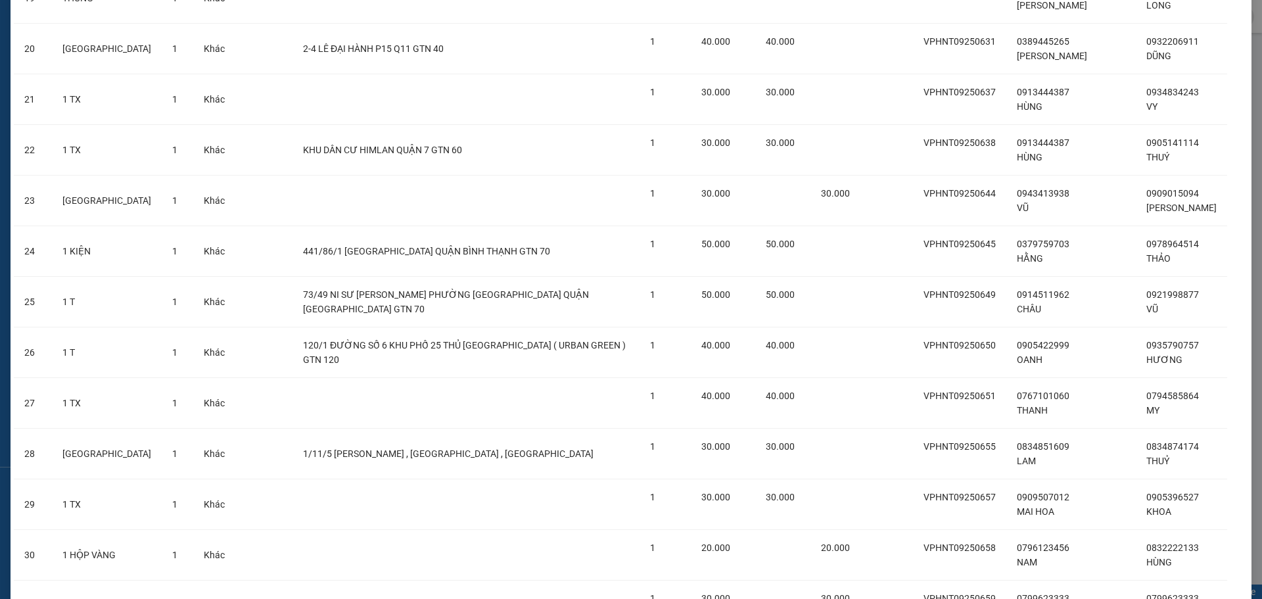
scroll to position [1278, 0]
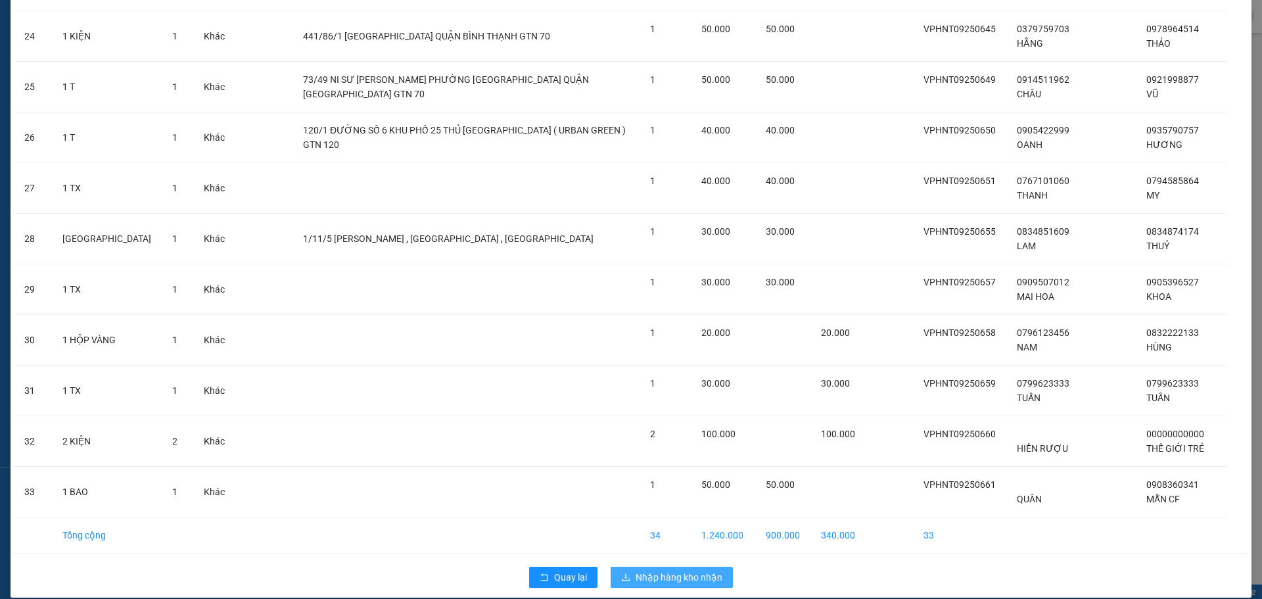
click at [684, 570] on span "Nhập hàng kho nhận" at bounding box center [679, 577] width 87 height 14
